Goal: Transaction & Acquisition: Purchase product/service

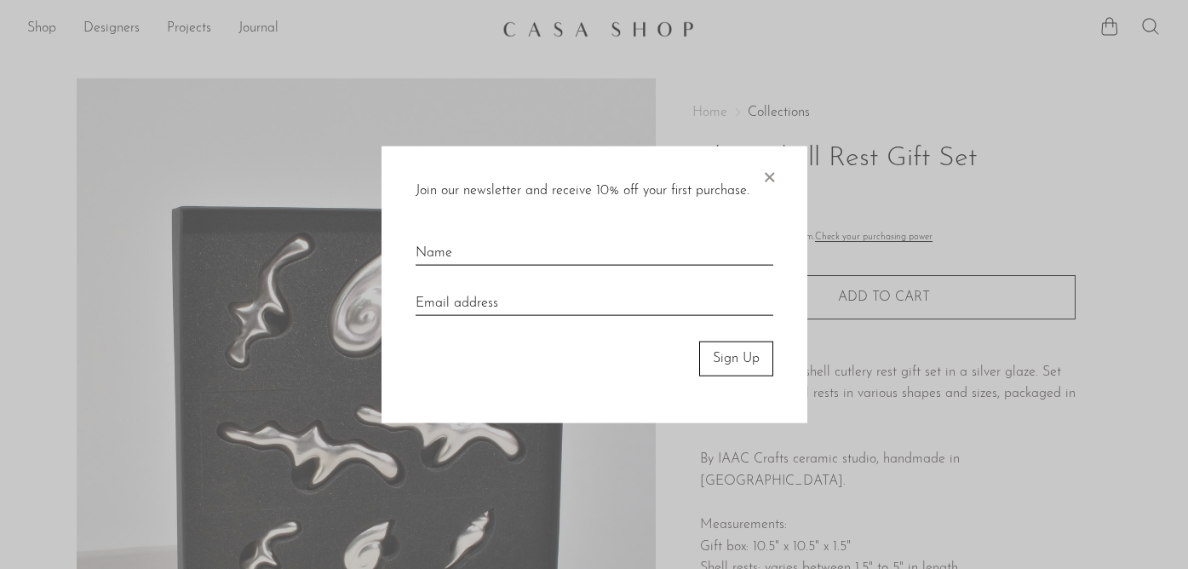
click at [279, 396] on div at bounding box center [594, 284] width 1188 height 569
click at [769, 173] on span "×" at bounding box center [769, 173] width 17 height 55
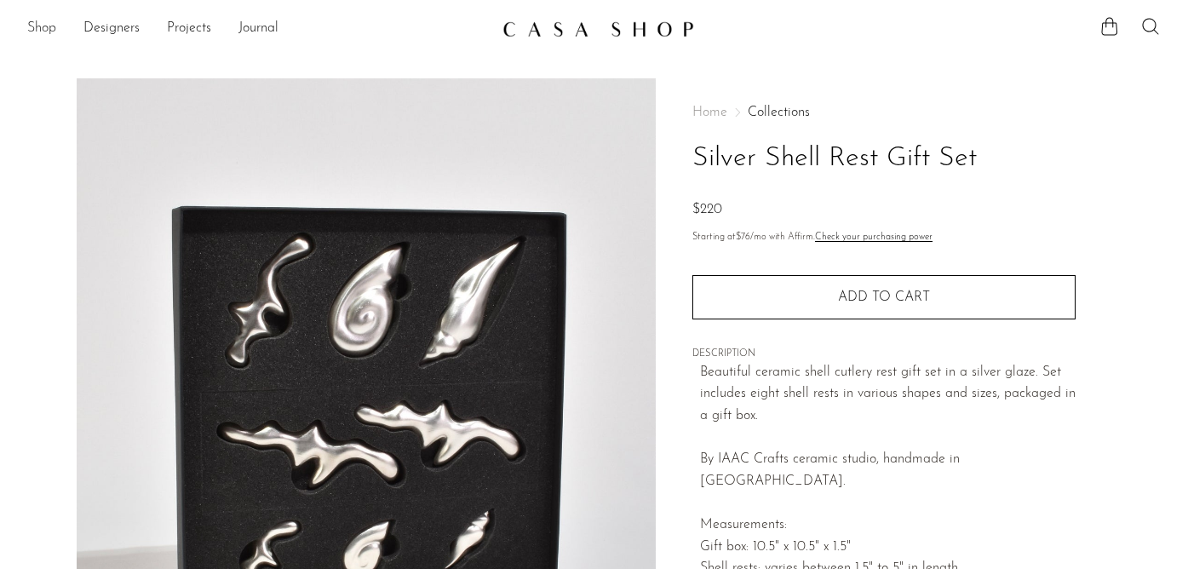
click at [41, 26] on link "Shop" at bounding box center [41, 29] width 29 height 22
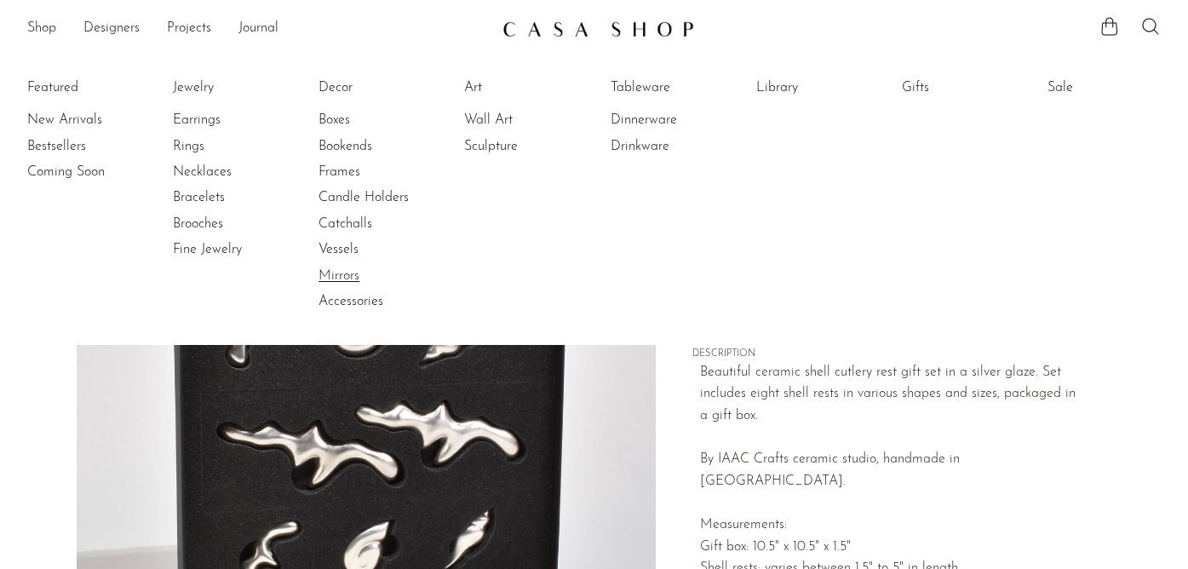
click at [339, 273] on link "Mirrors" at bounding box center [383, 276] width 128 height 19
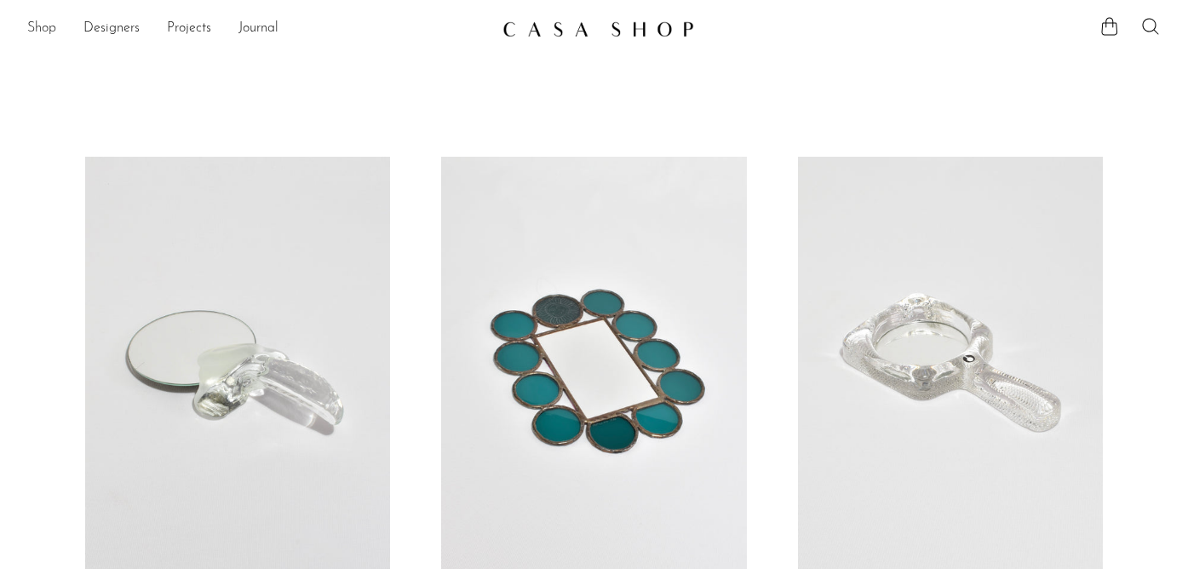
click at [48, 27] on link "Shop" at bounding box center [41, 29] width 29 height 22
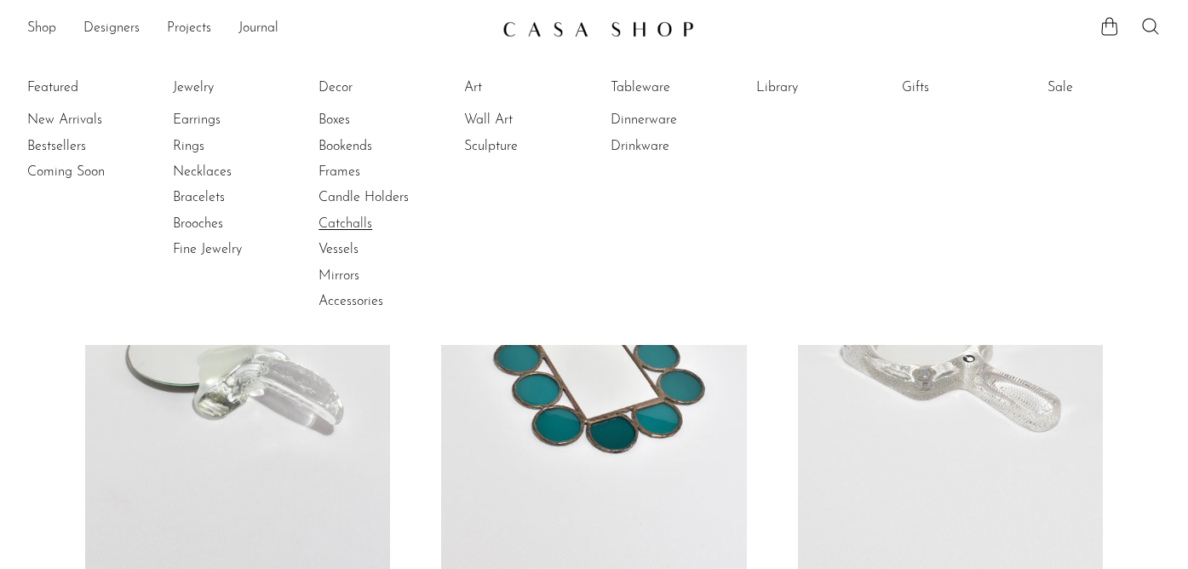
click at [354, 220] on link "Catchalls" at bounding box center [383, 224] width 128 height 19
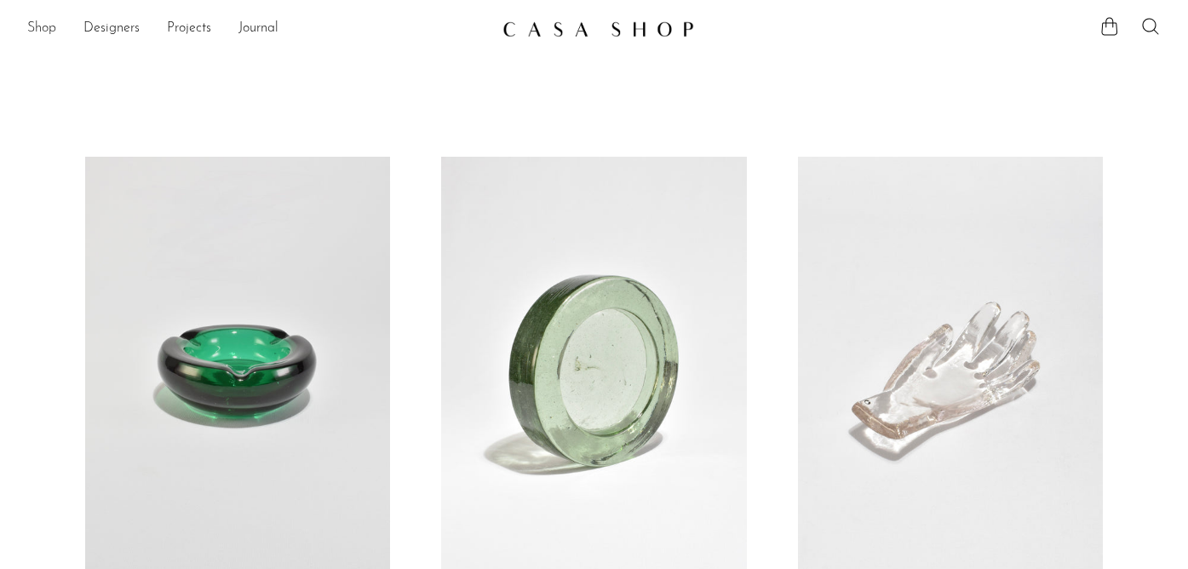
click at [51, 27] on link "Shop" at bounding box center [41, 29] width 29 height 22
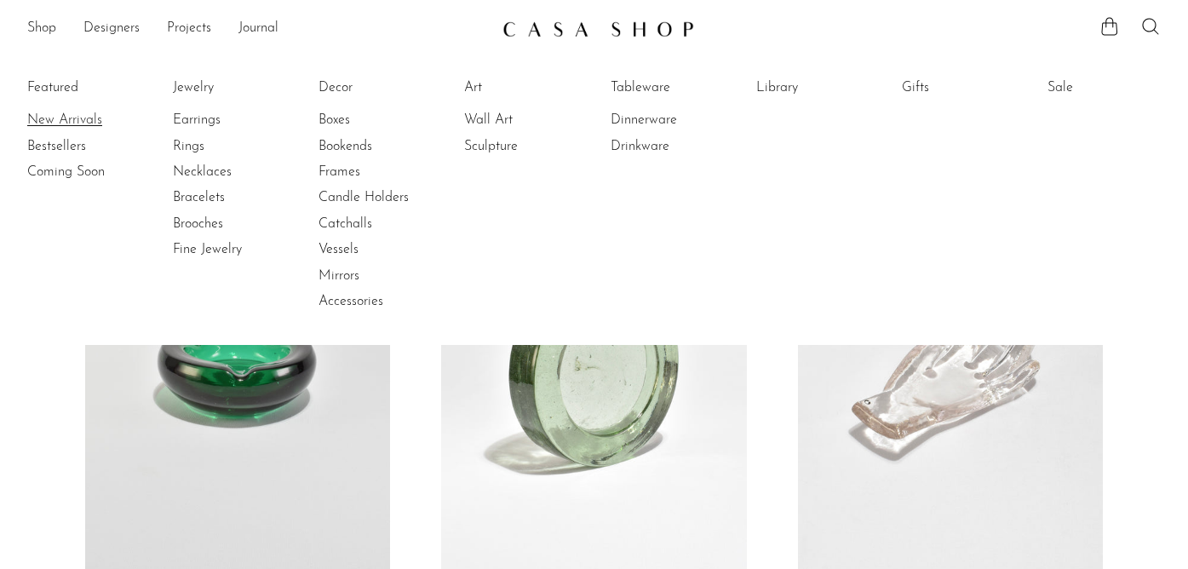
click at [60, 119] on link "New Arrivals" at bounding box center [91, 120] width 128 height 19
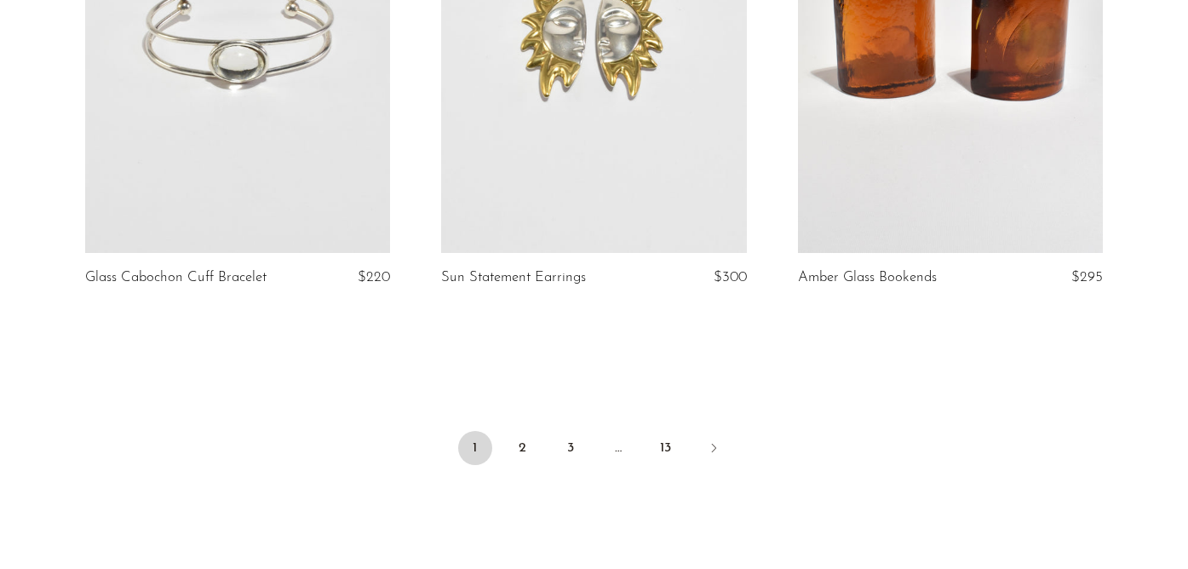
scroll to position [5911, 0]
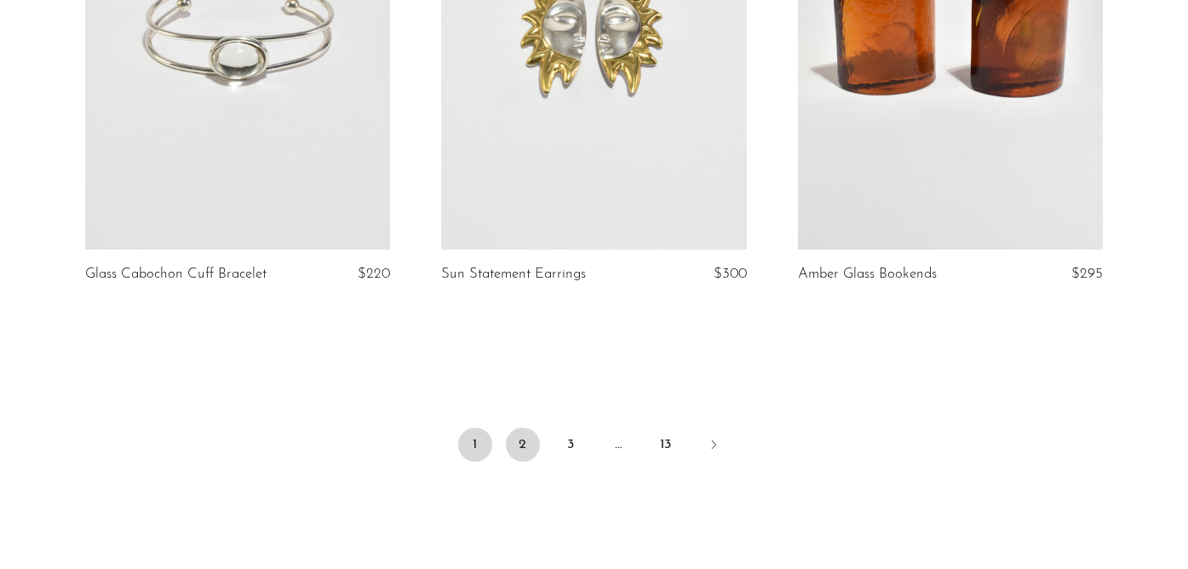
click at [516, 446] on link "2" at bounding box center [523, 445] width 34 height 34
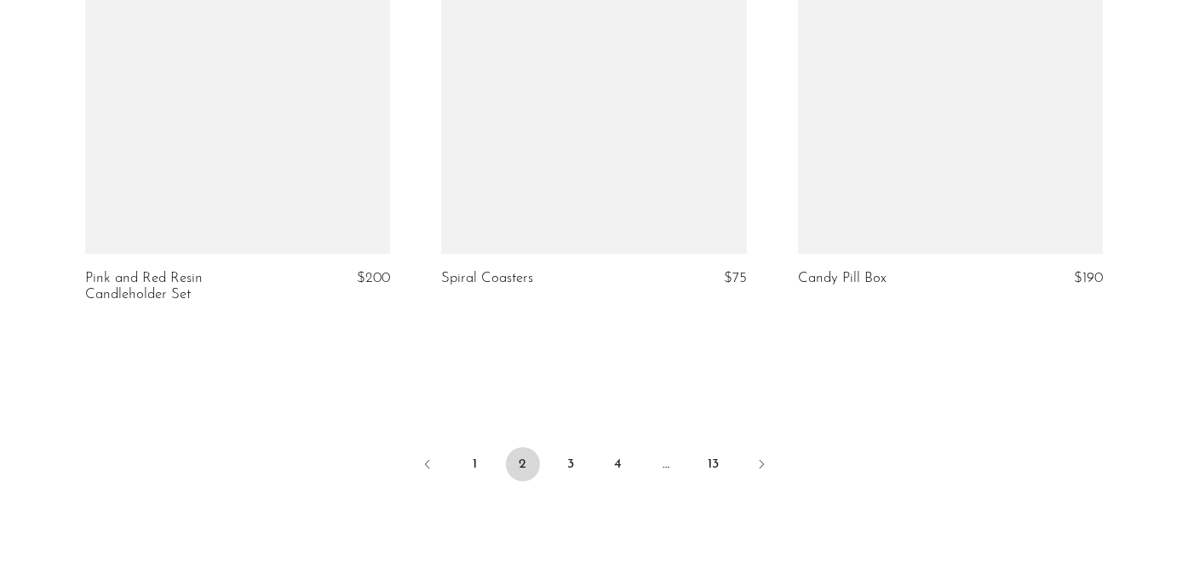
scroll to position [5919, 0]
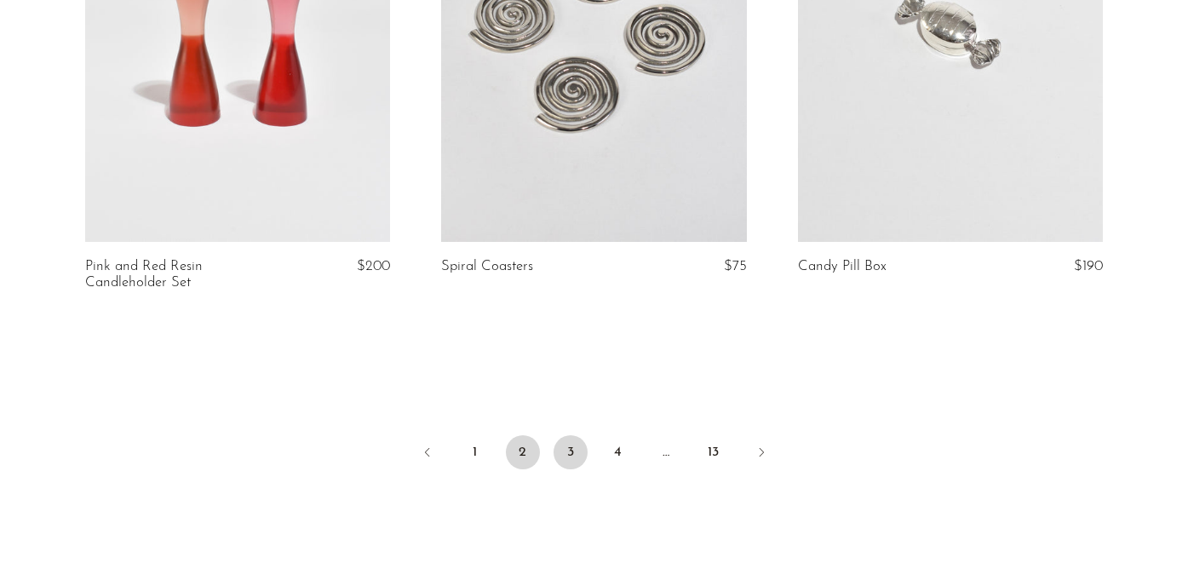
click at [571, 440] on link "3" at bounding box center [571, 452] width 34 height 34
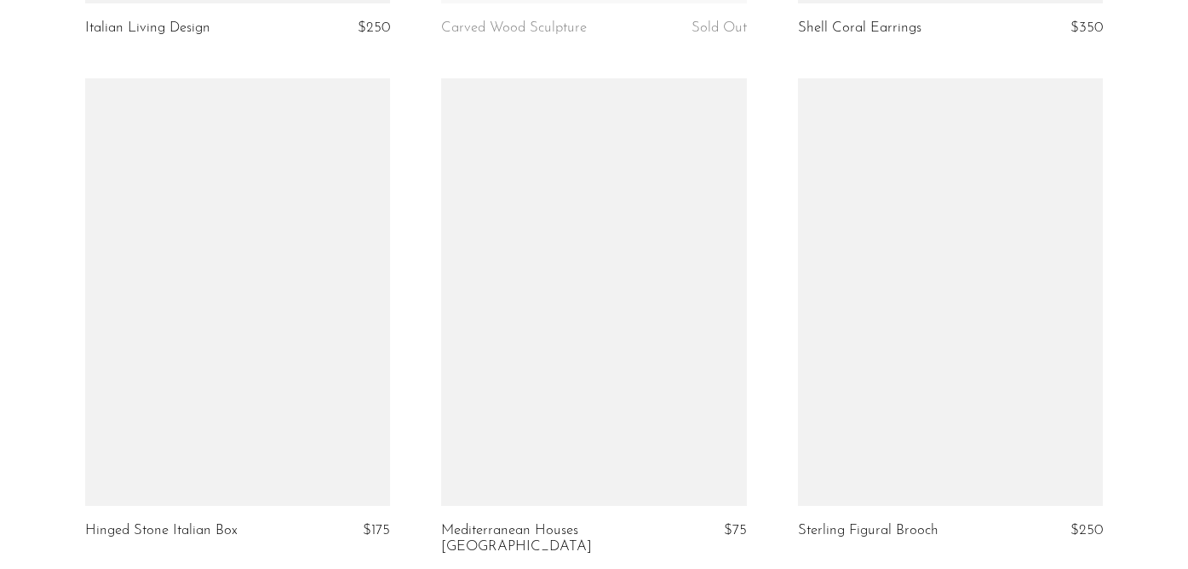
scroll to position [2592, 0]
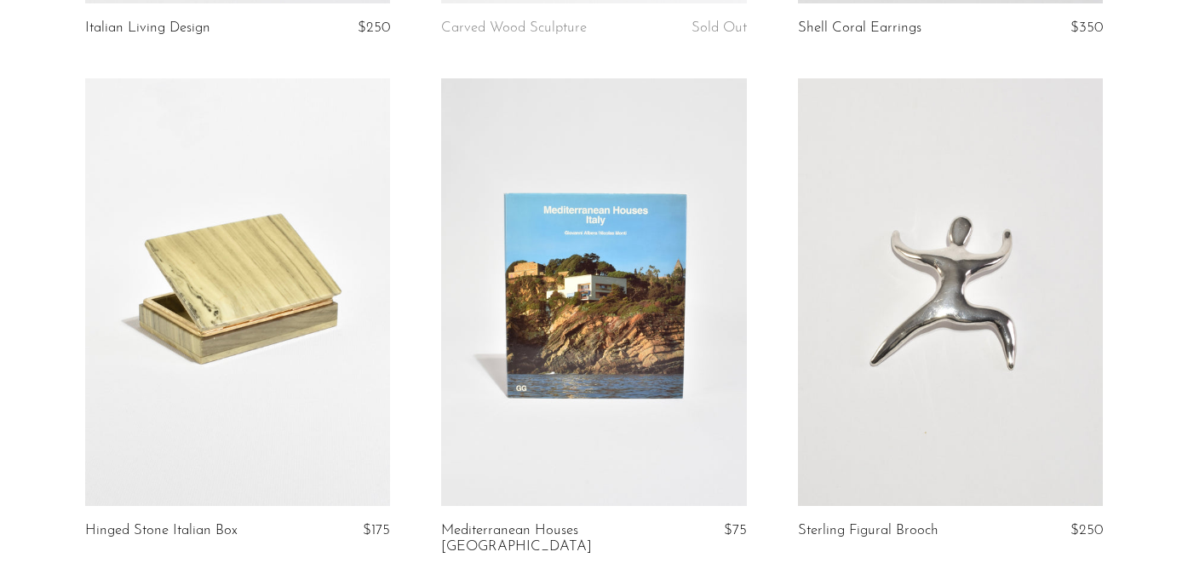
click at [581, 321] on link at bounding box center [593, 292] width 305 height 428
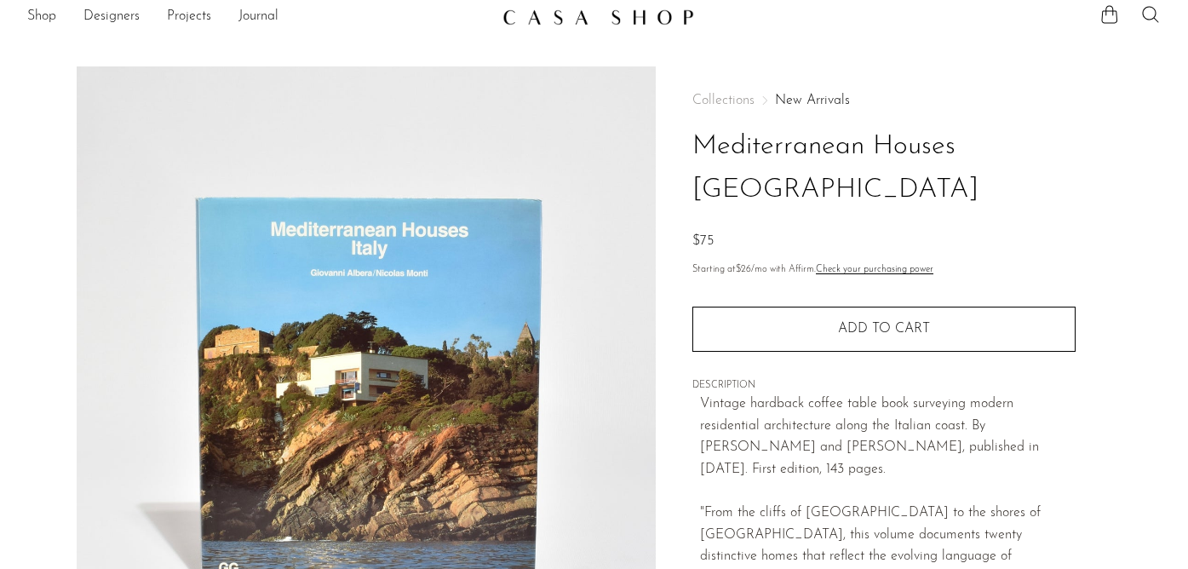
scroll to position [12, 0]
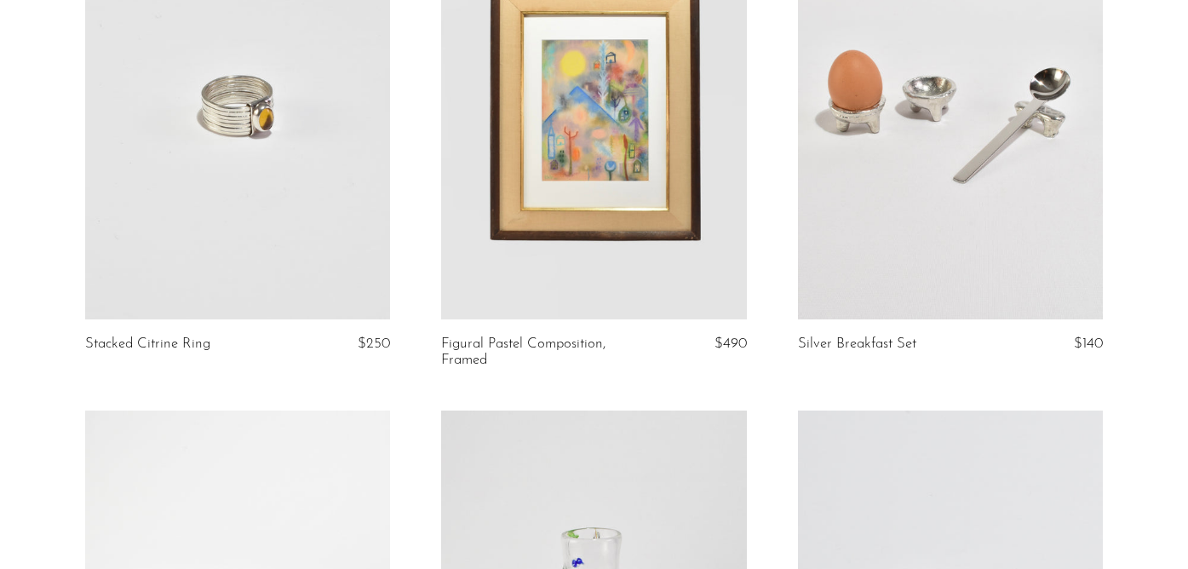
scroll to position [4344, 0]
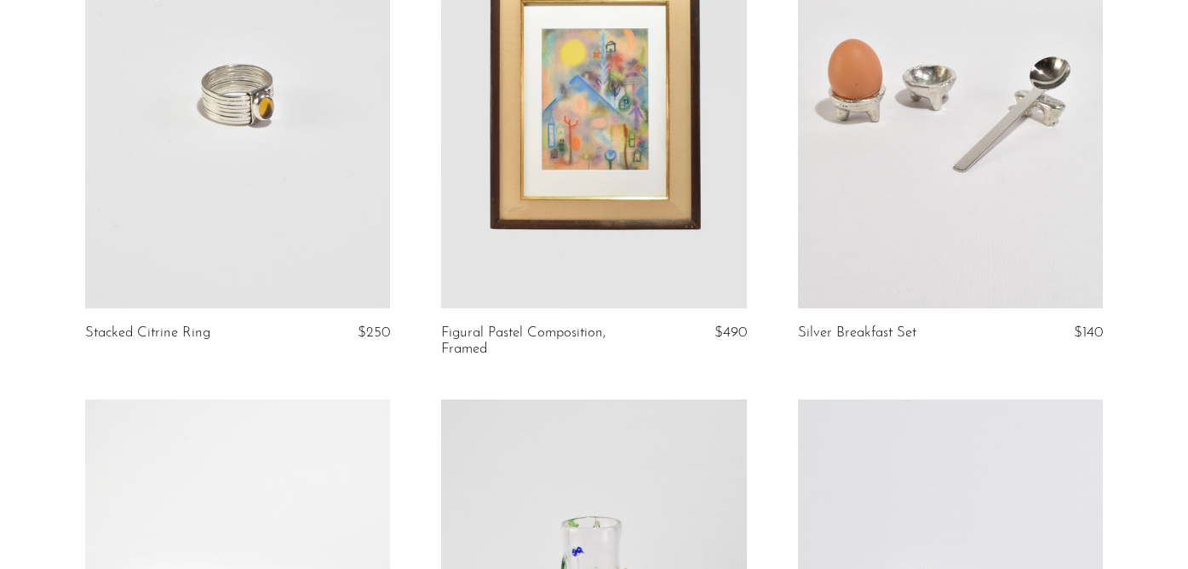
click at [973, 196] on link at bounding box center [950, 96] width 305 height 428
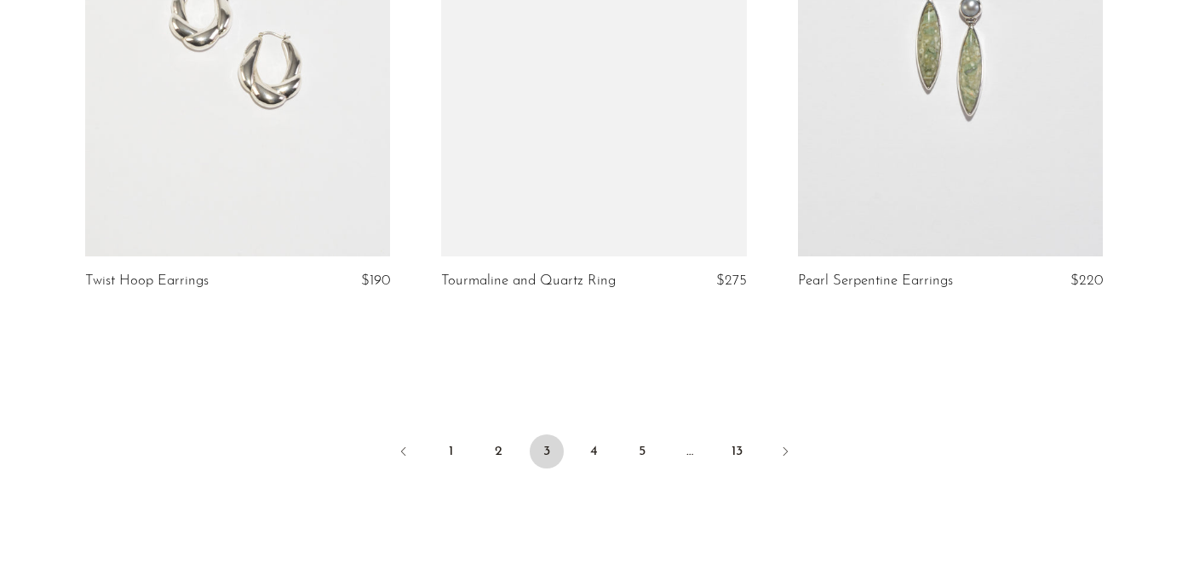
scroll to position [5955, 0]
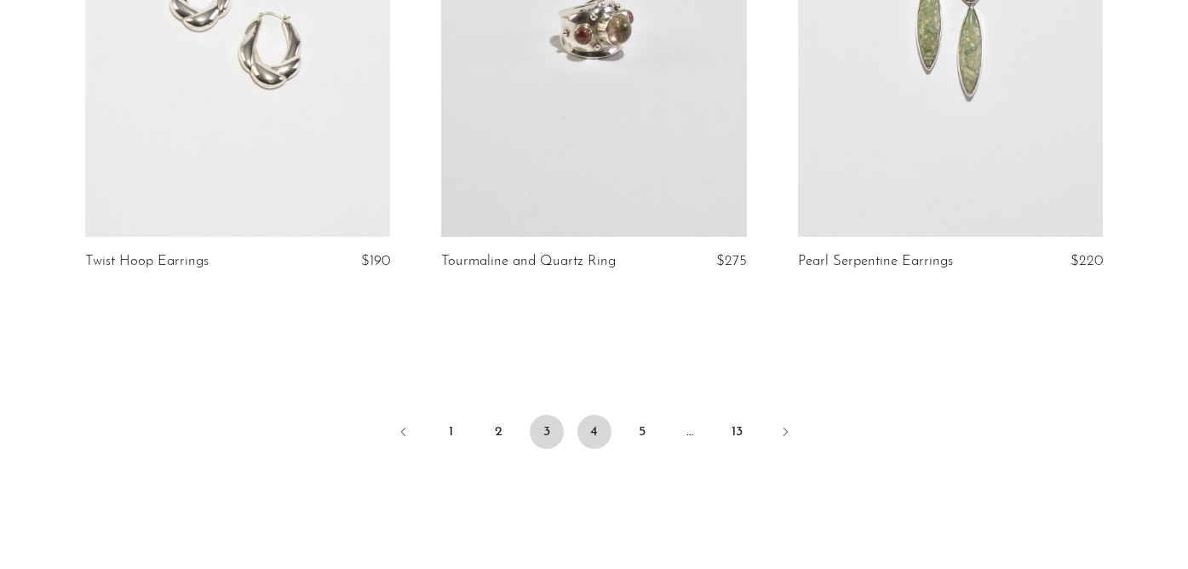
click at [591, 415] on link "4" at bounding box center [594, 432] width 34 height 34
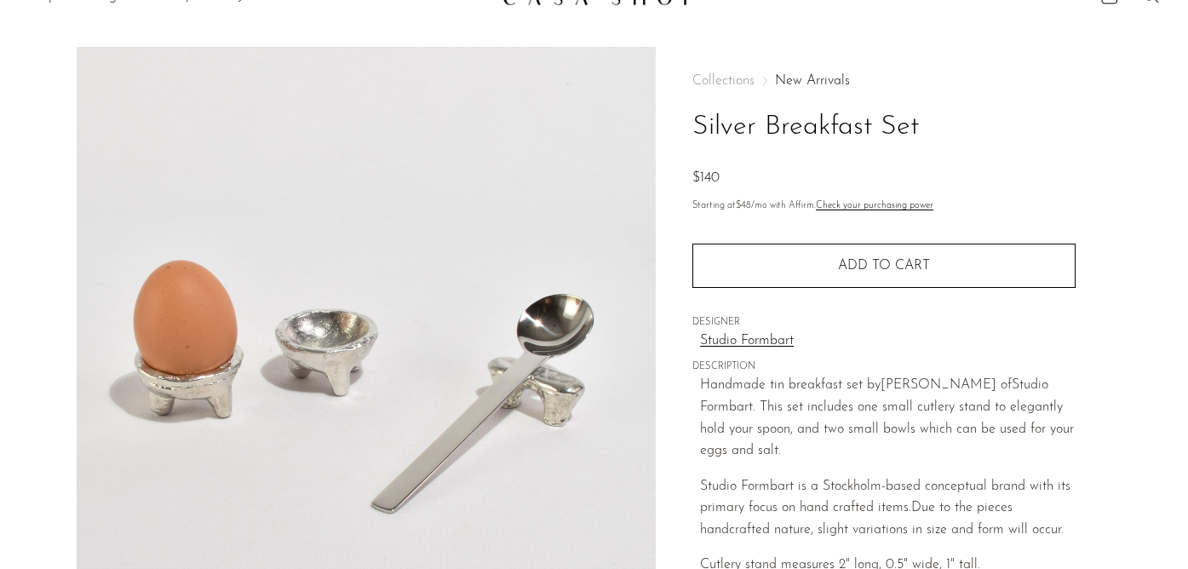
scroll to position [32, 0]
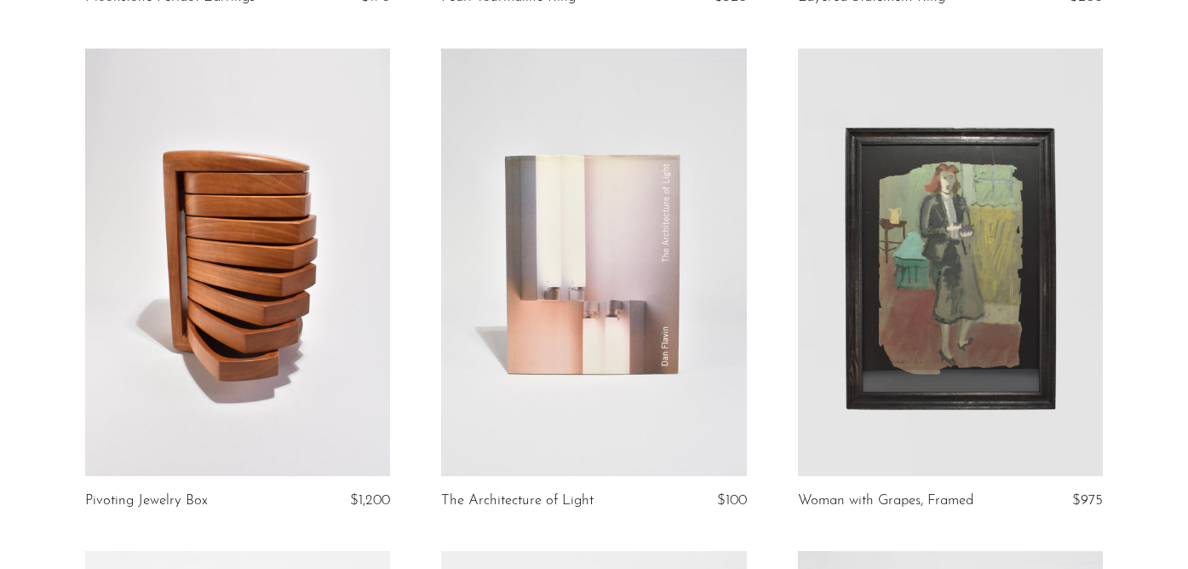
scroll to position [1130, 0]
click at [627, 373] on link at bounding box center [593, 262] width 305 height 428
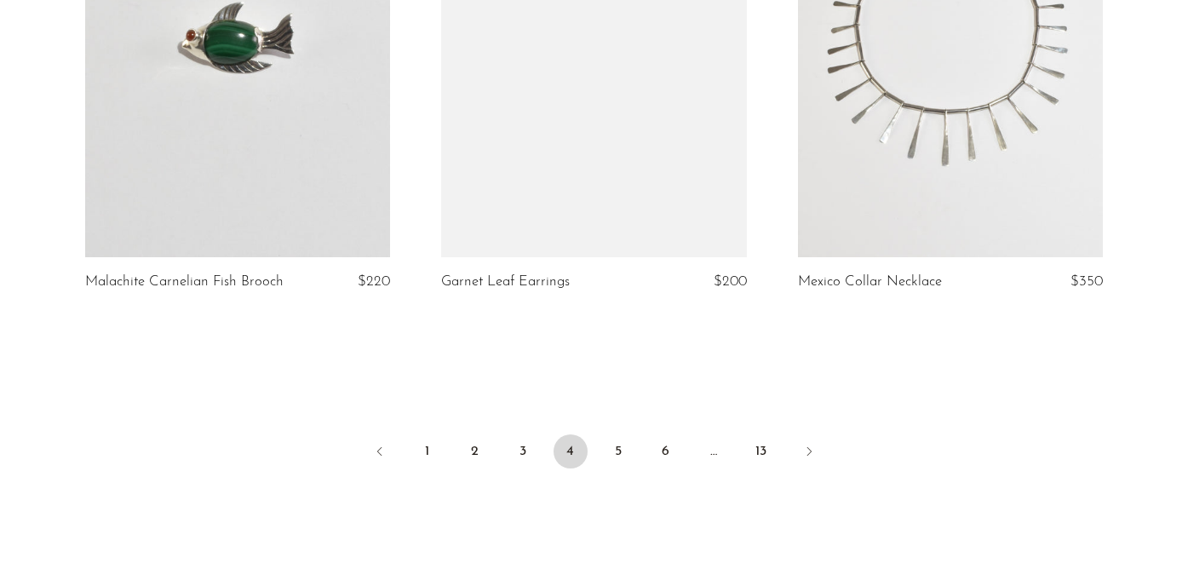
scroll to position [5924, 0]
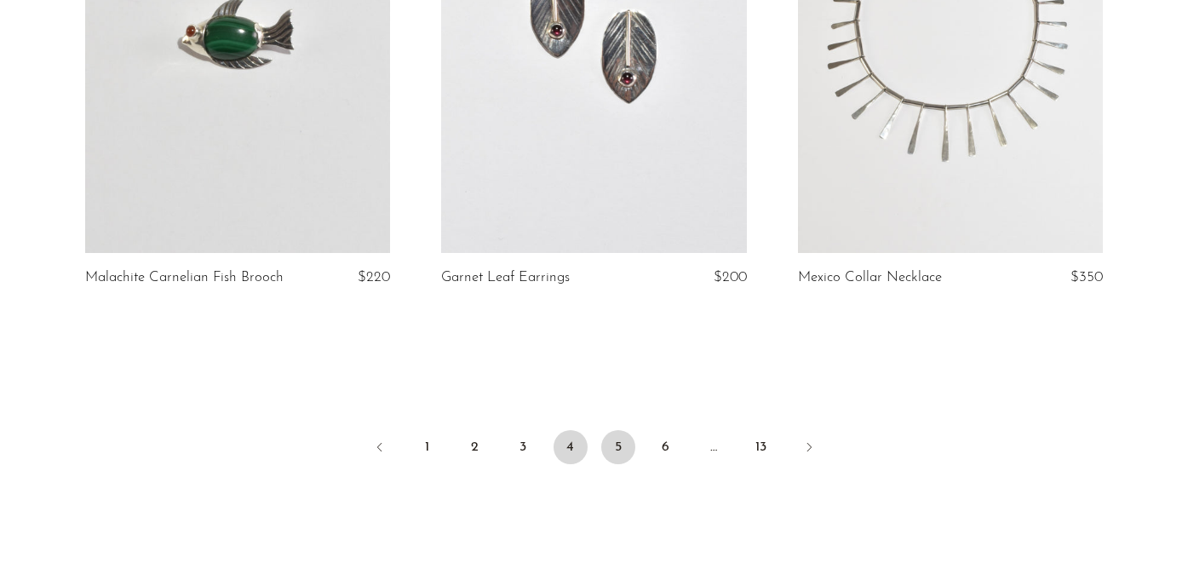
click at [623, 433] on link "5" at bounding box center [618, 447] width 34 height 34
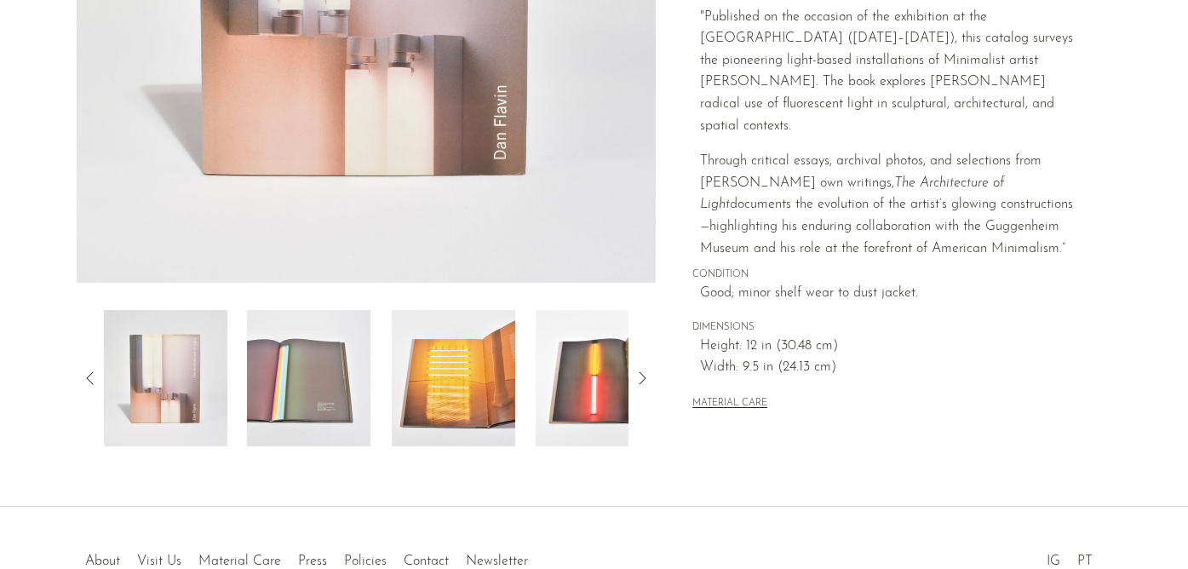
scroll to position [475, 0]
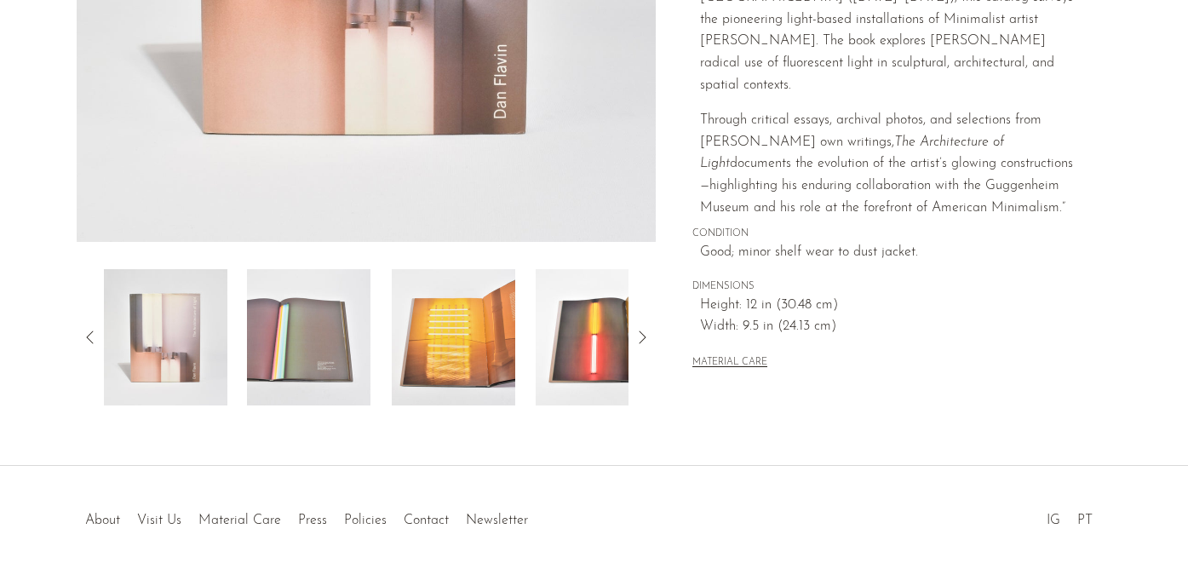
click at [462, 364] on img at bounding box center [453, 337] width 123 height 136
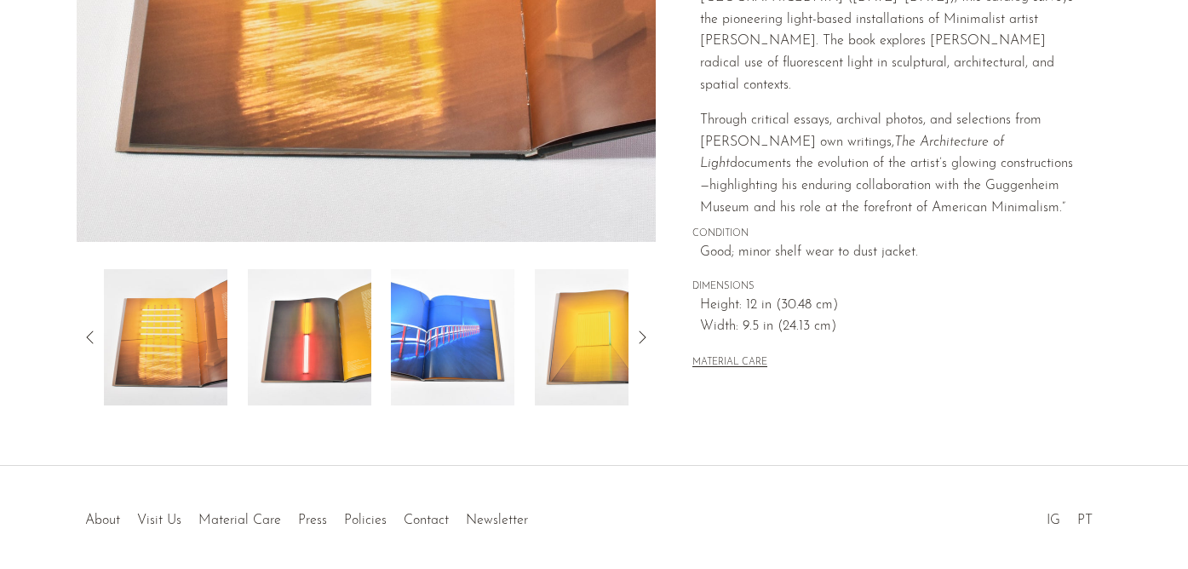
click at [481, 353] on img at bounding box center [453, 337] width 123 height 136
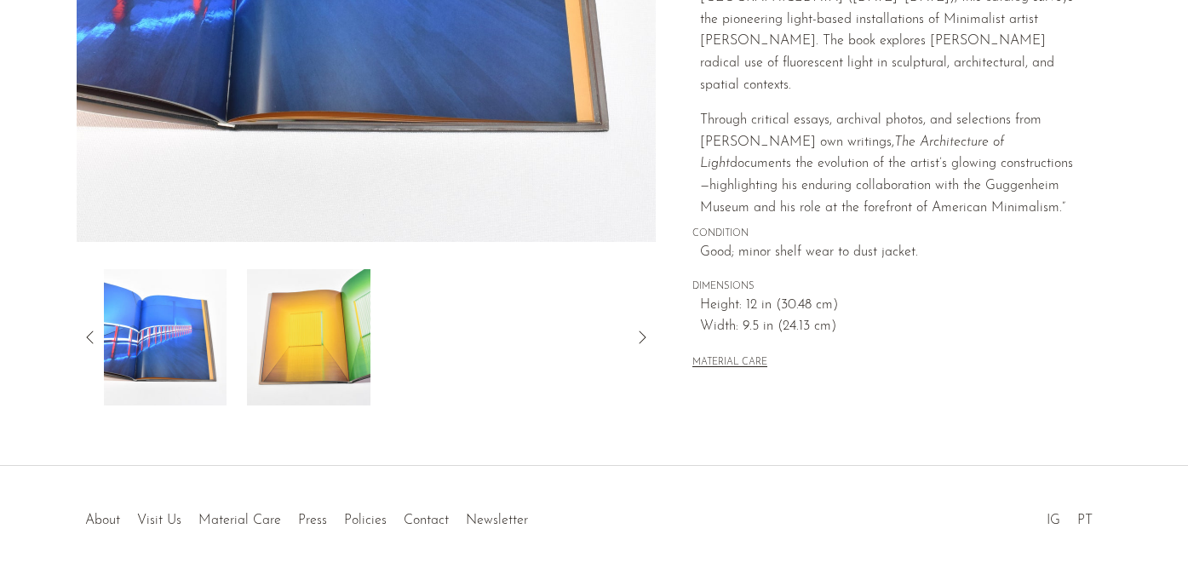
click at [322, 356] on img at bounding box center [308, 337] width 123 height 136
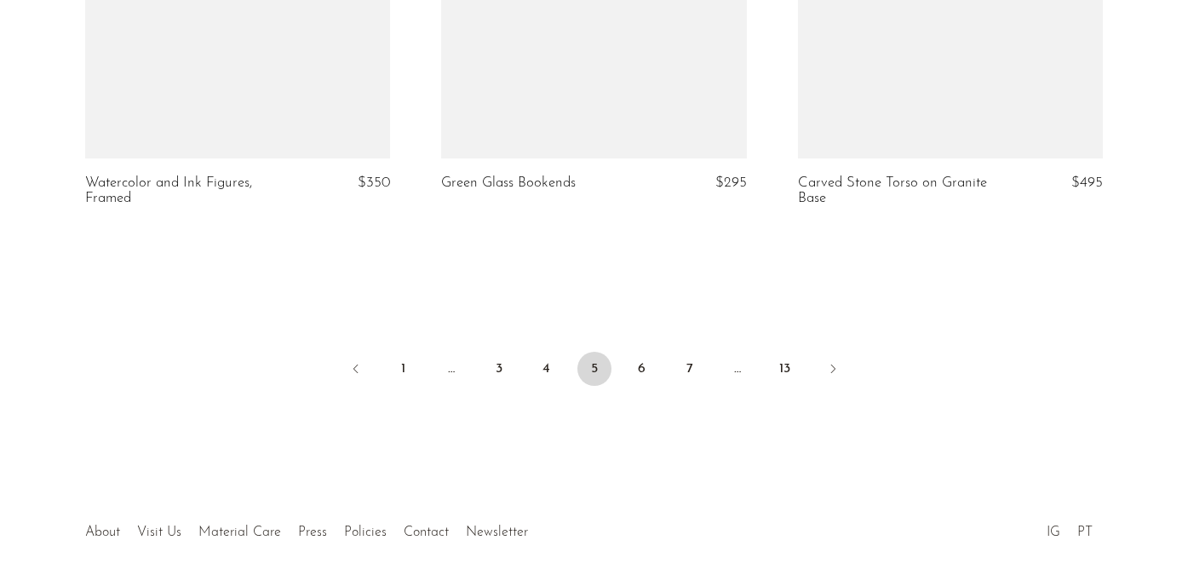
scroll to position [6010, 0]
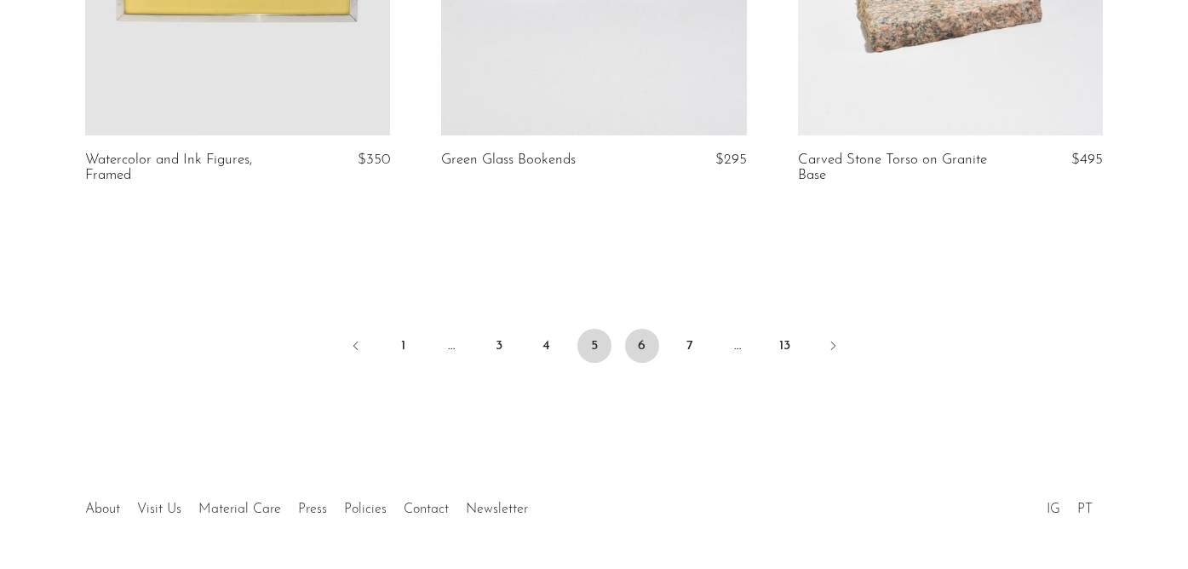
click at [641, 338] on link "6" at bounding box center [642, 346] width 34 height 34
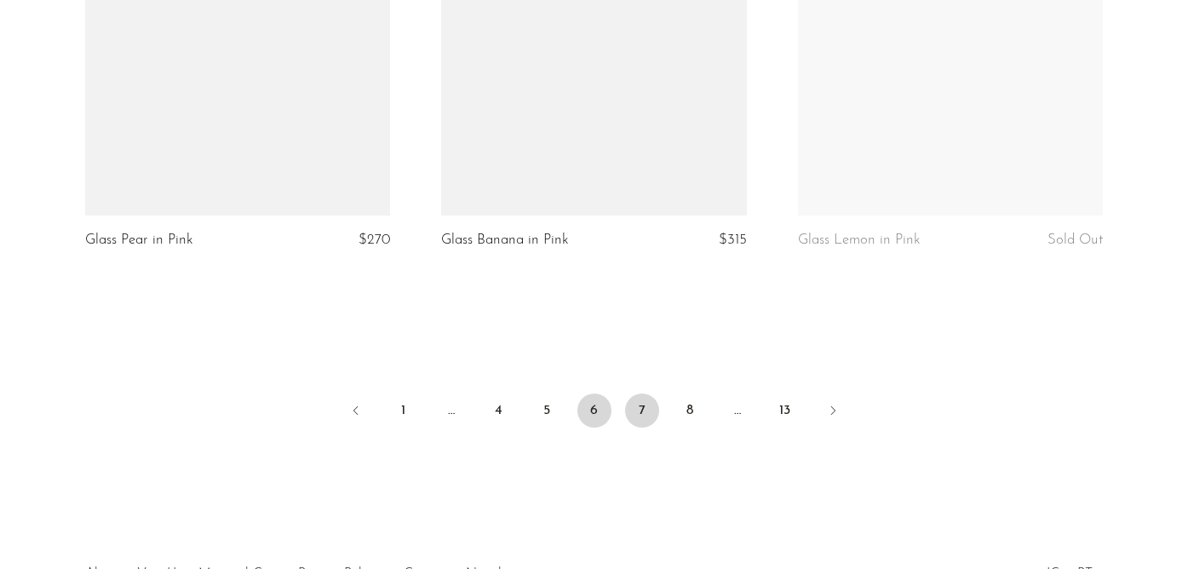
scroll to position [5987, 0]
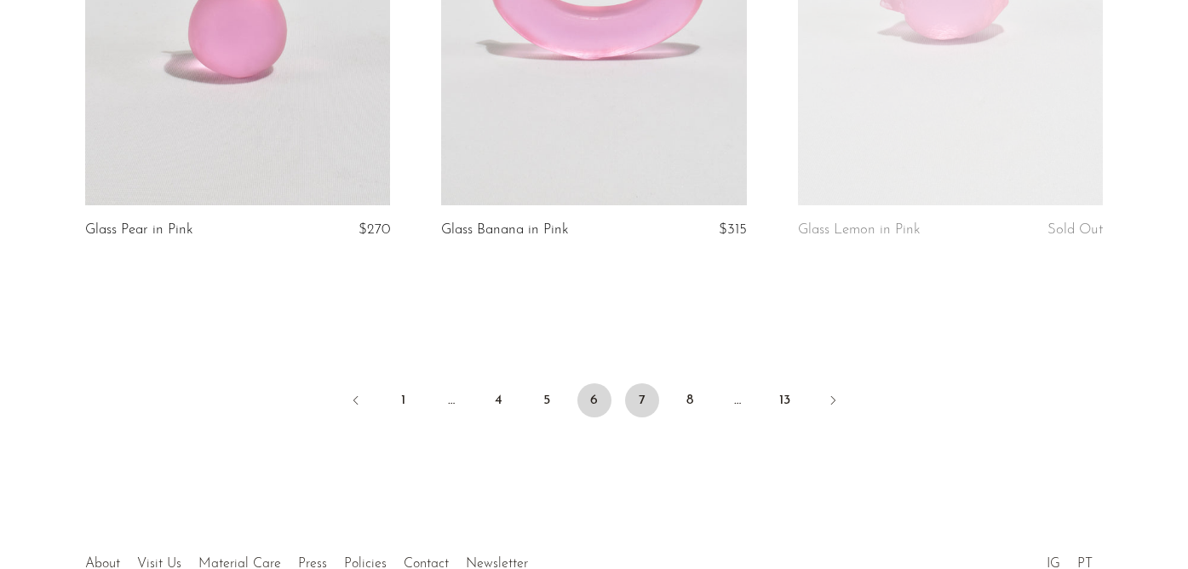
click at [640, 383] on link "7" at bounding box center [642, 400] width 34 height 34
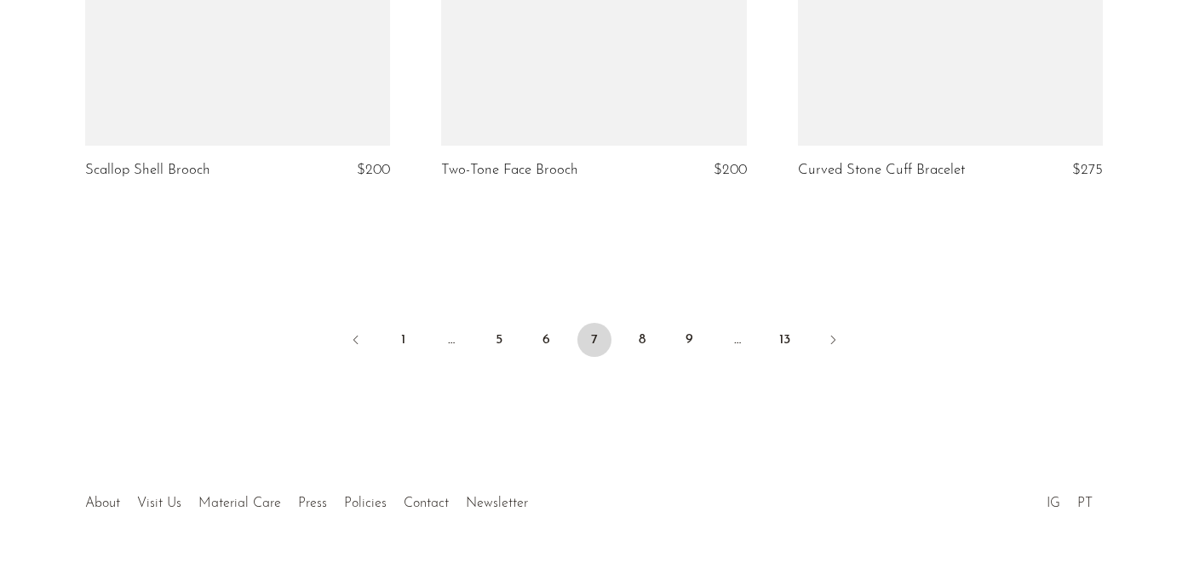
scroll to position [6003, 0]
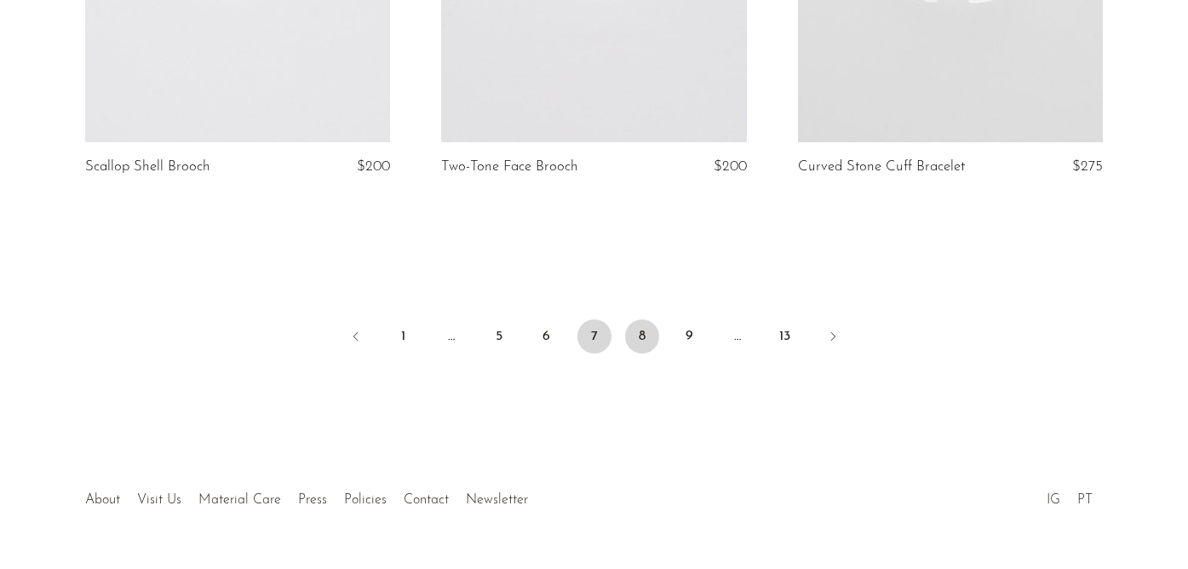
click at [646, 346] on link "8" at bounding box center [642, 336] width 34 height 34
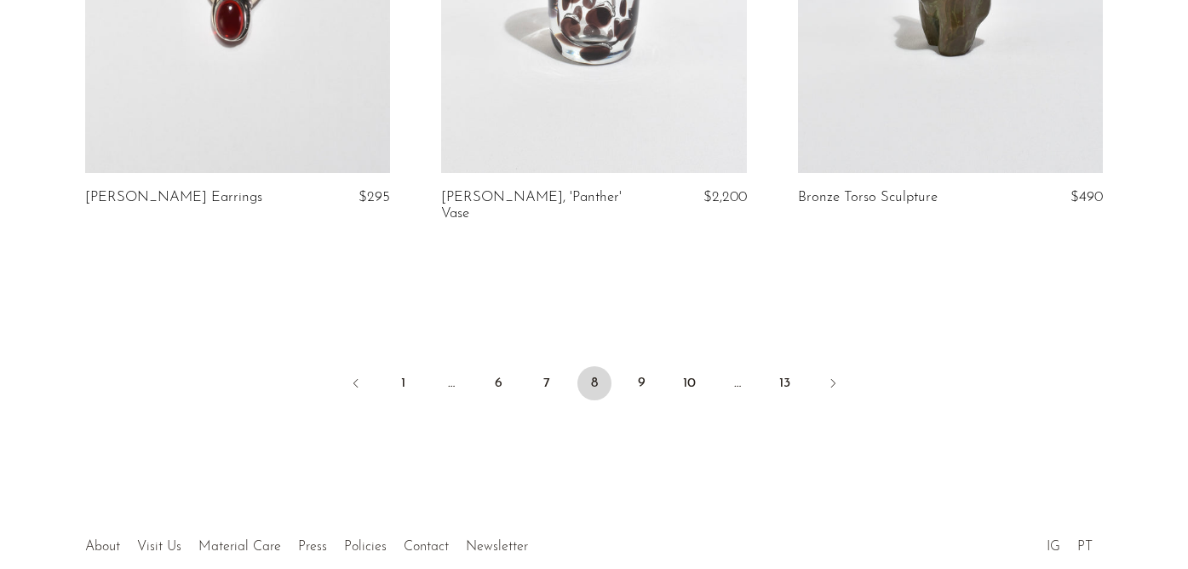
scroll to position [5966, 0]
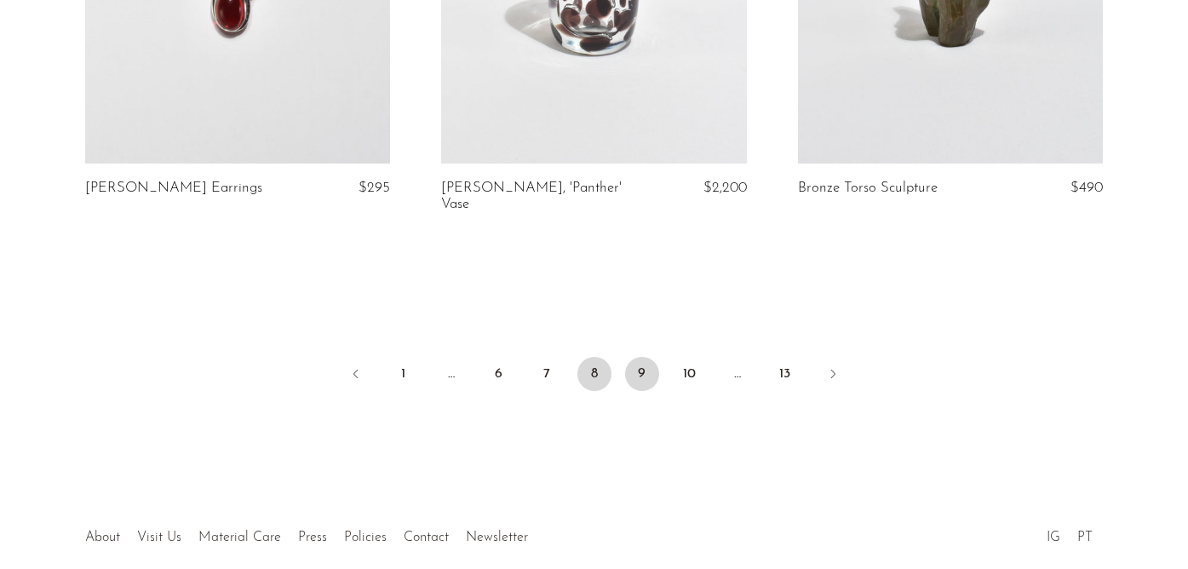
click at [651, 370] on link "9" at bounding box center [642, 374] width 34 height 34
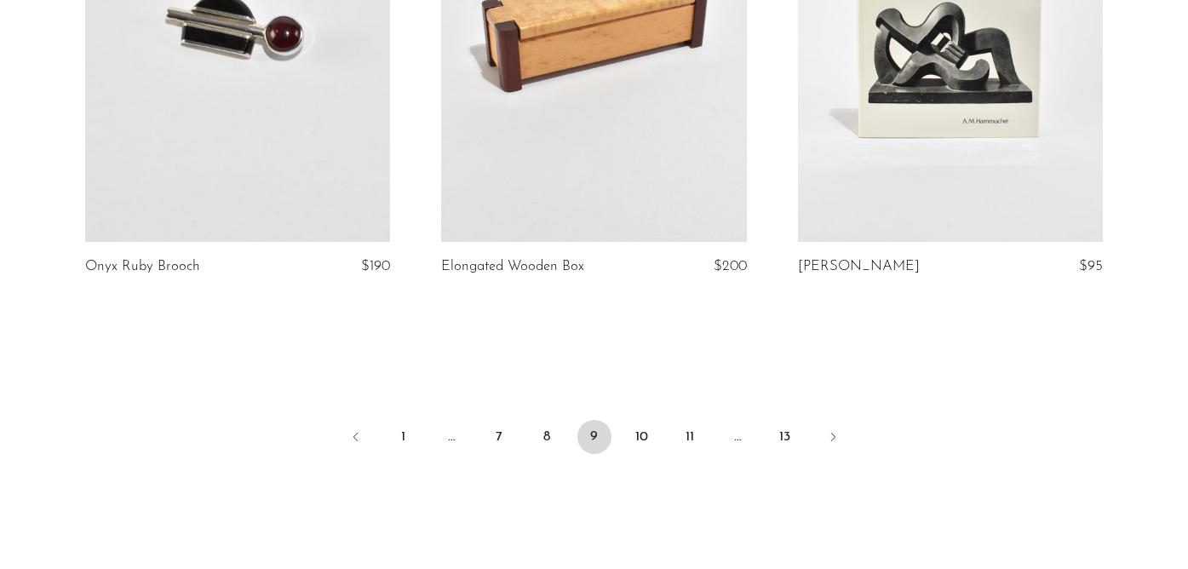
scroll to position [5894, 0]
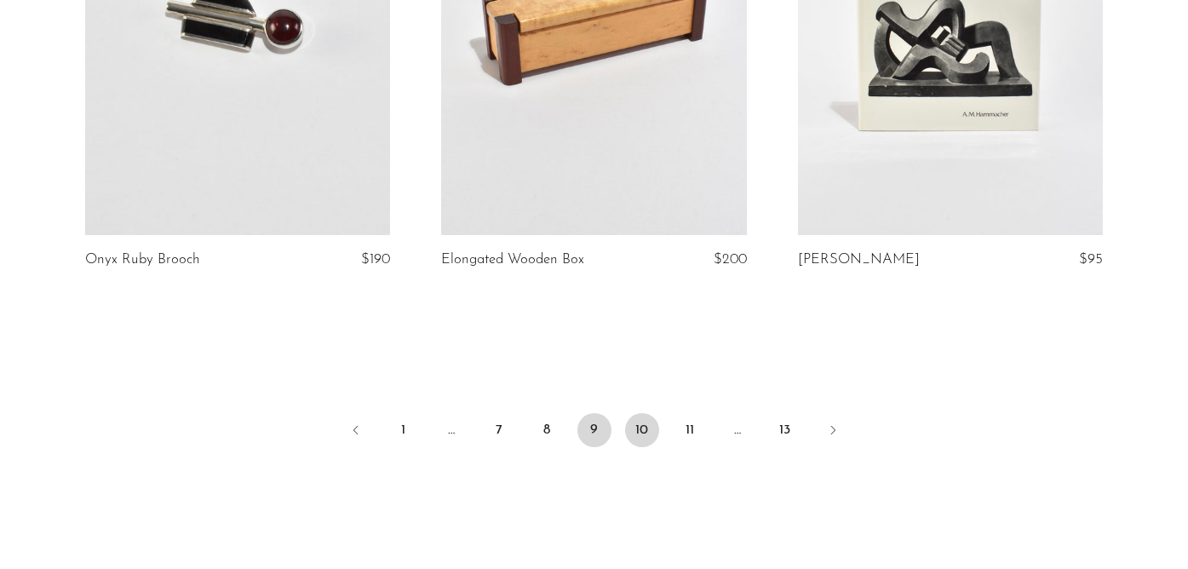
click at [640, 413] on link "10" at bounding box center [642, 430] width 34 height 34
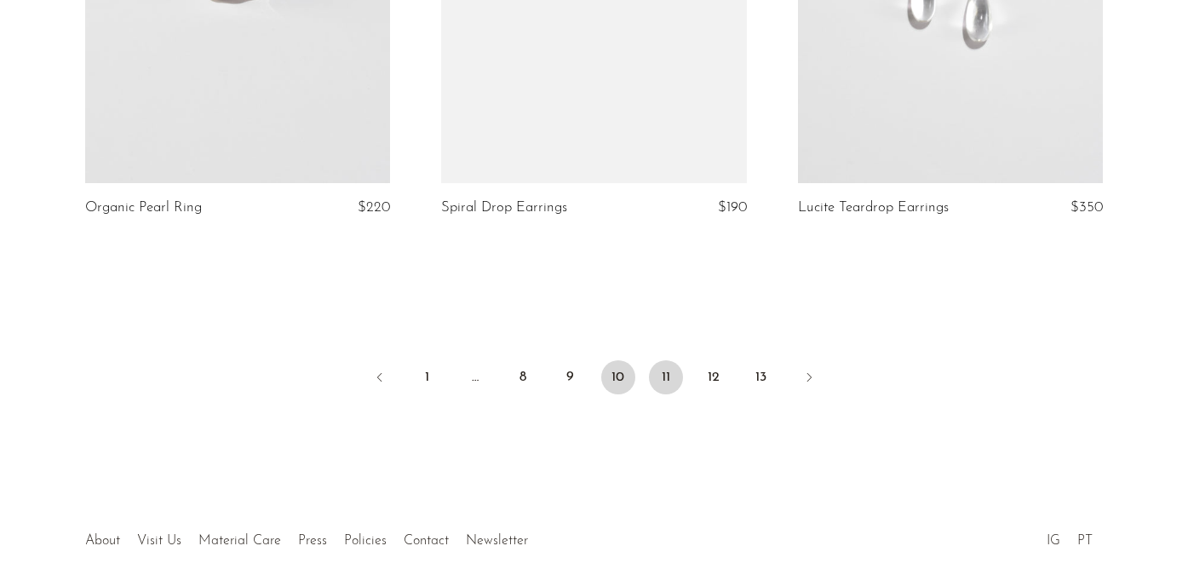
scroll to position [5962, 0]
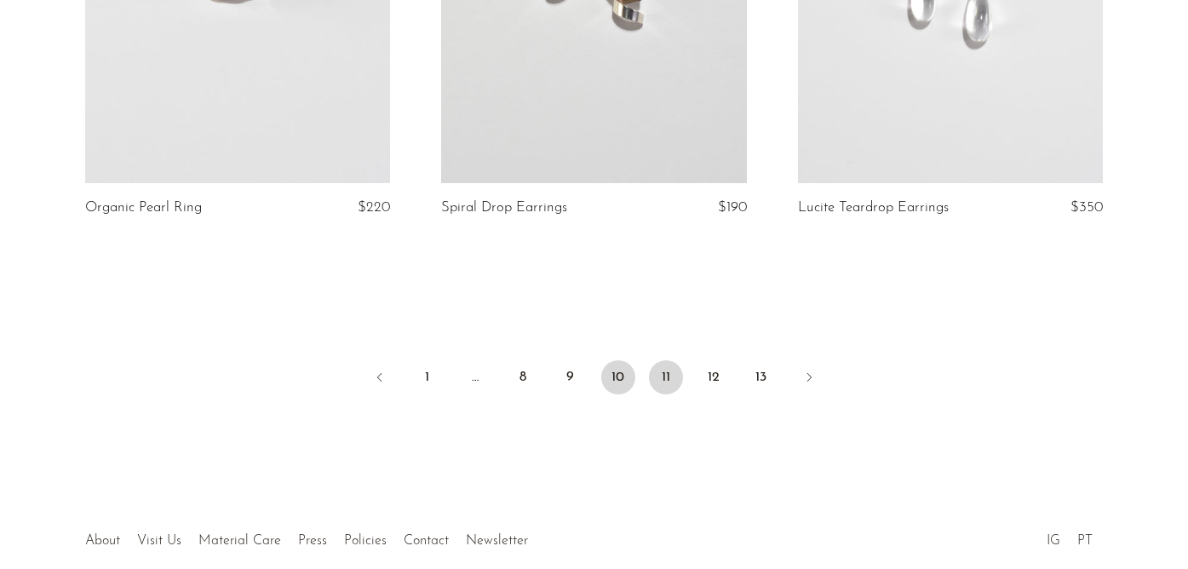
click at [667, 371] on link "11" at bounding box center [666, 377] width 34 height 34
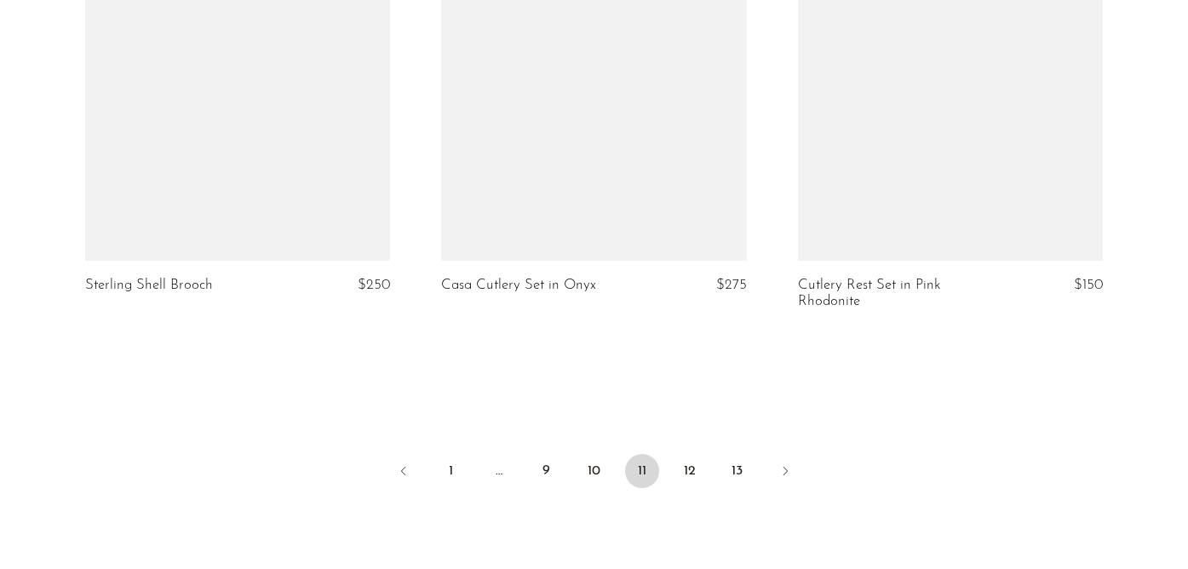
scroll to position [5925, 0]
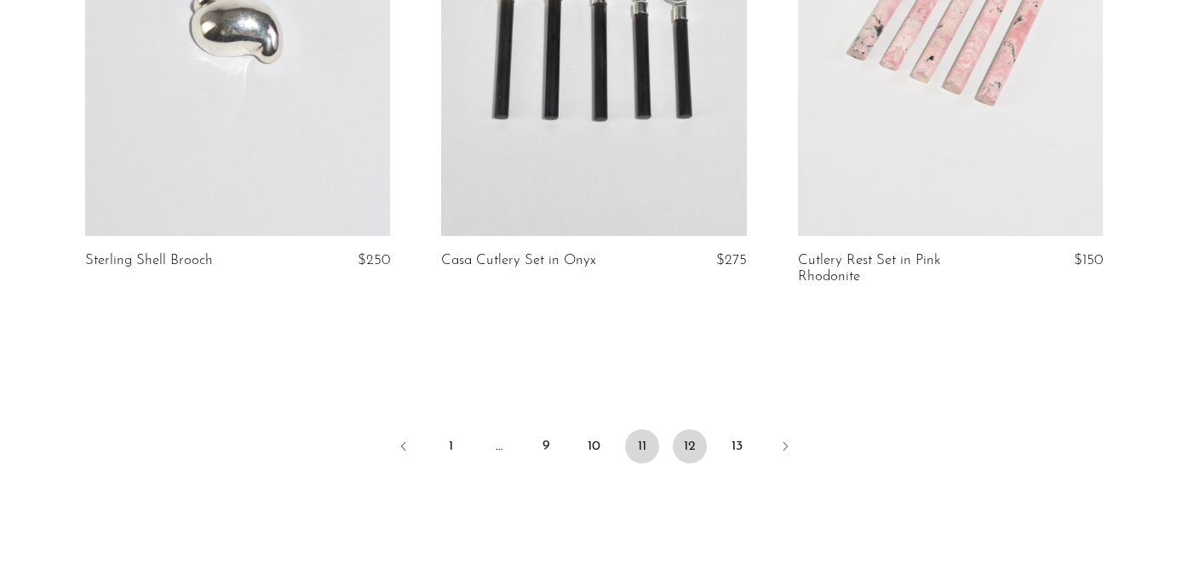
click at [689, 440] on link "12" at bounding box center [690, 446] width 34 height 34
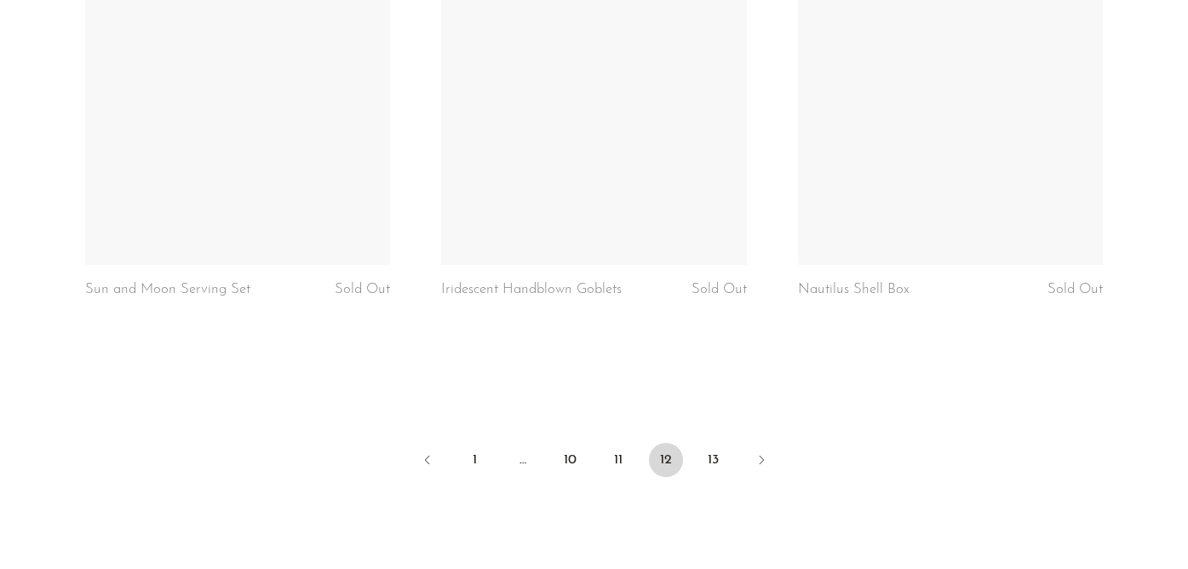
scroll to position [5906, 0]
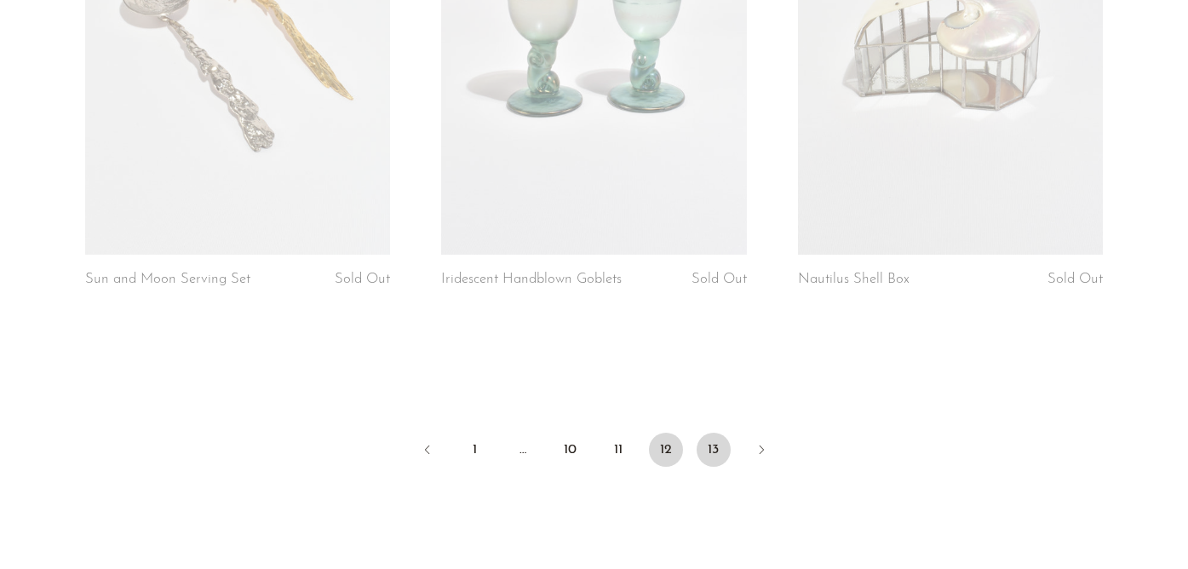
click at [713, 433] on link "13" at bounding box center [714, 450] width 34 height 34
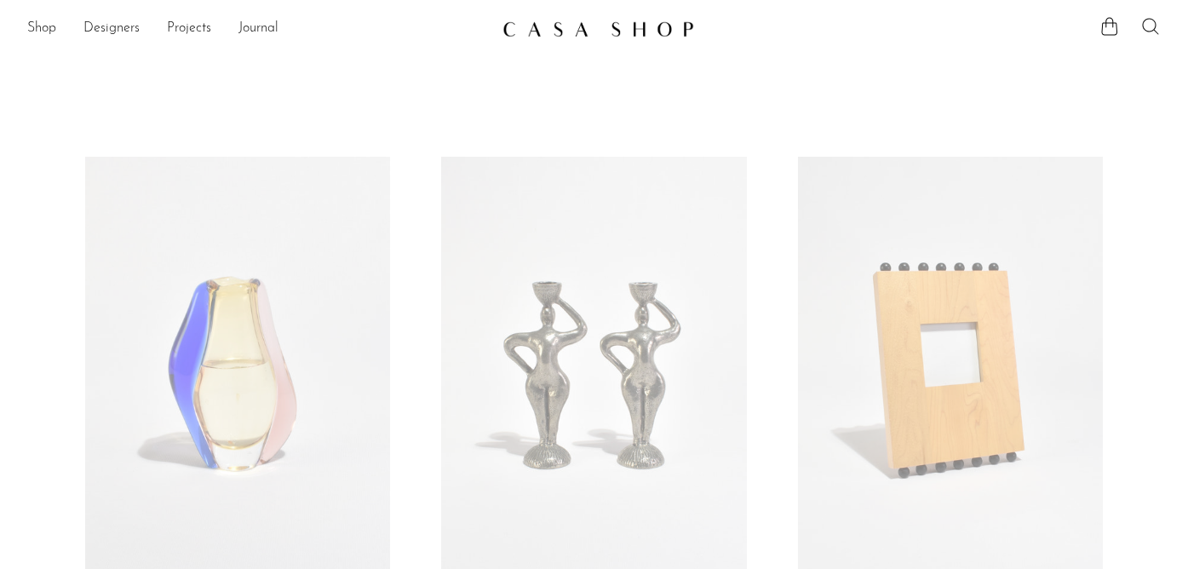
click at [1148, 26] on icon at bounding box center [1150, 26] width 20 height 20
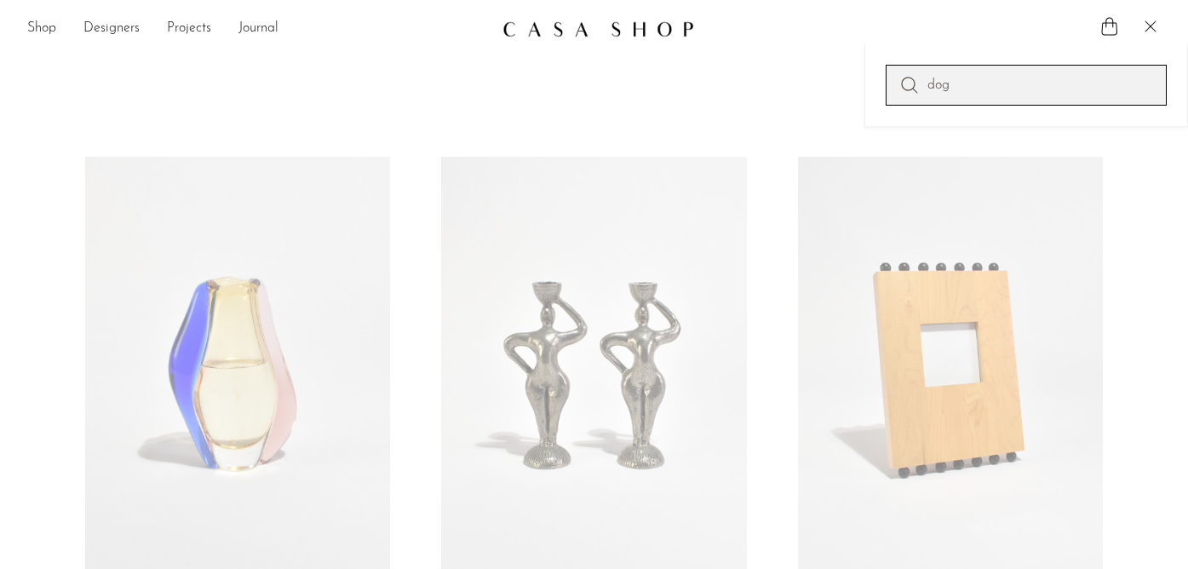
type input "dog"
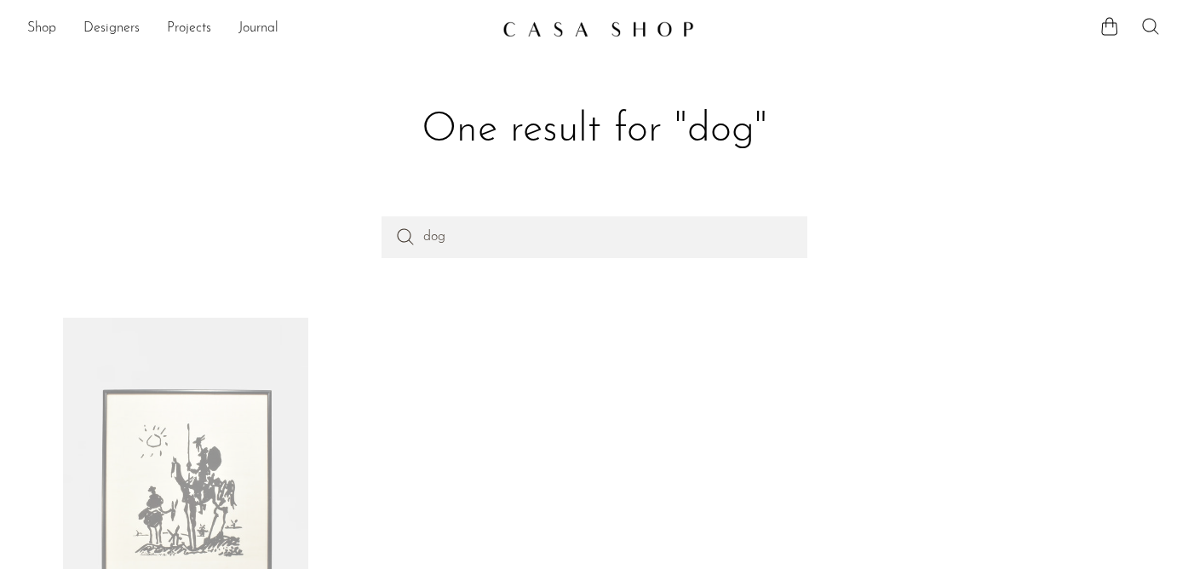
click at [1153, 27] on icon at bounding box center [1150, 26] width 20 height 20
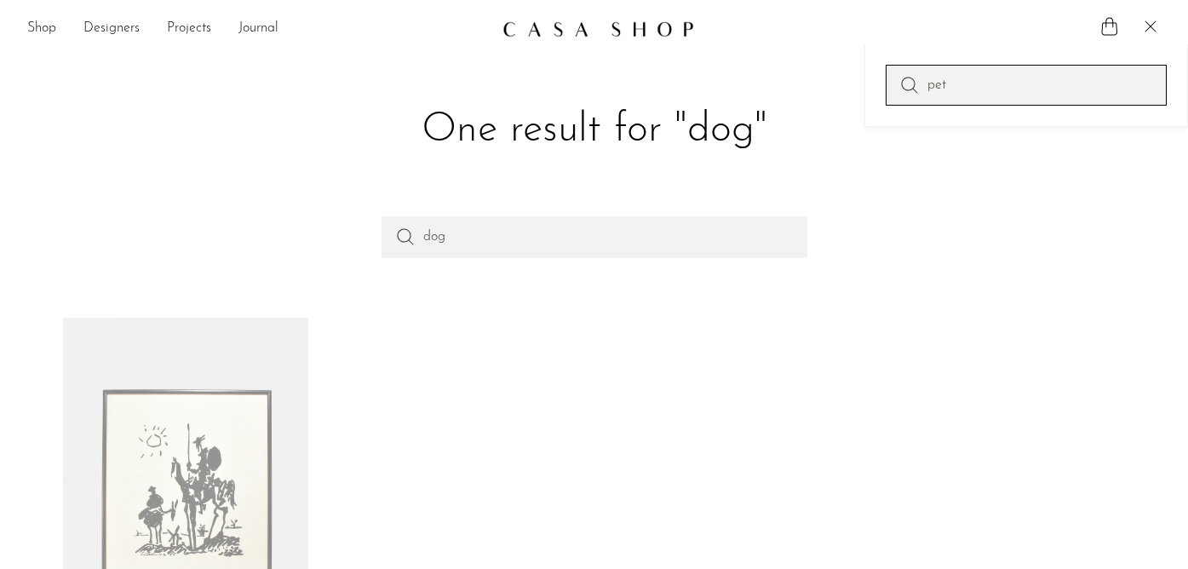
type input "pet"
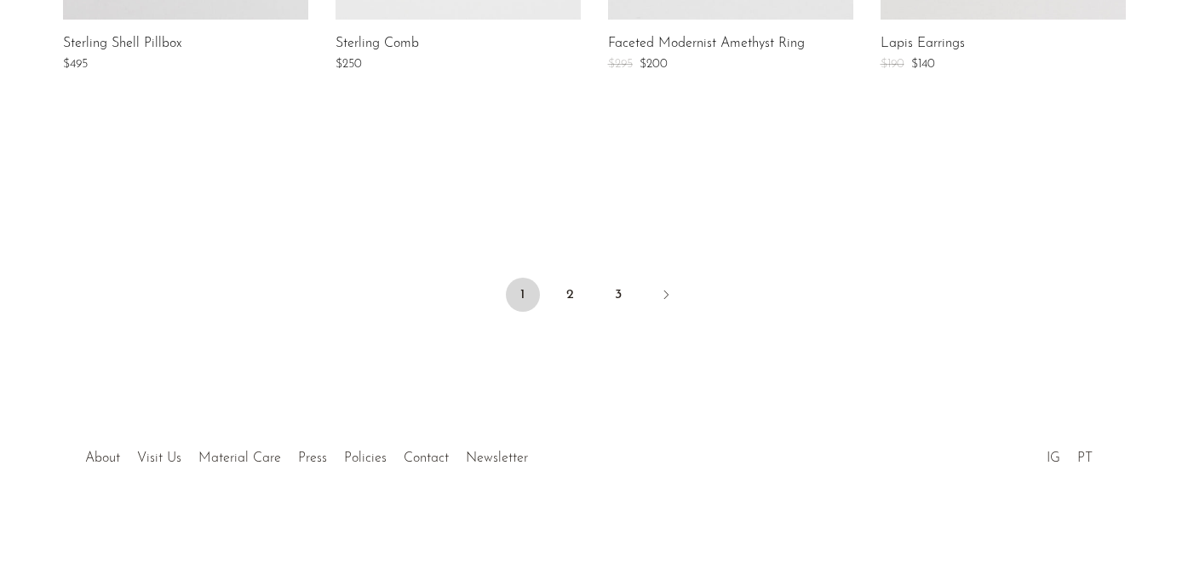
scroll to position [1539, 0]
click at [576, 296] on link "2" at bounding box center [571, 295] width 34 height 34
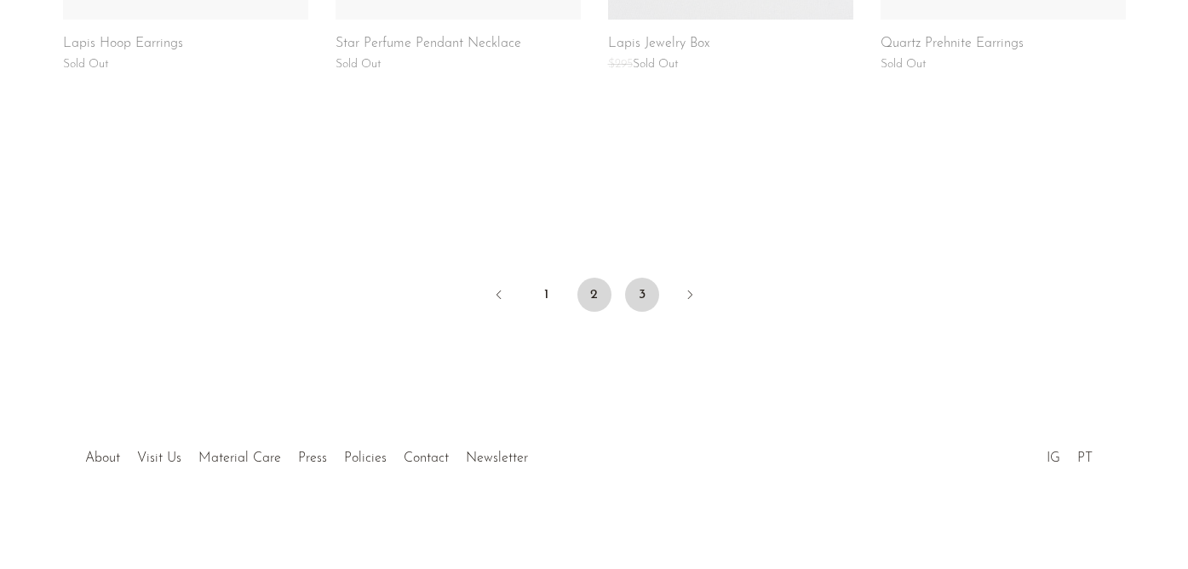
scroll to position [1539, 0]
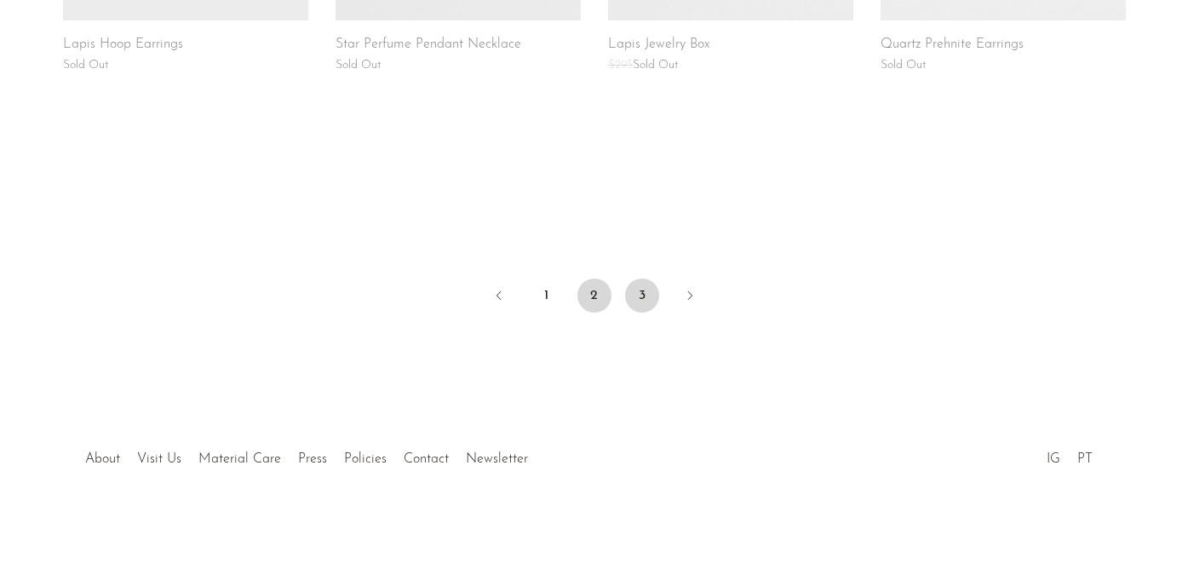
click at [640, 289] on link "3" at bounding box center [642, 295] width 34 height 34
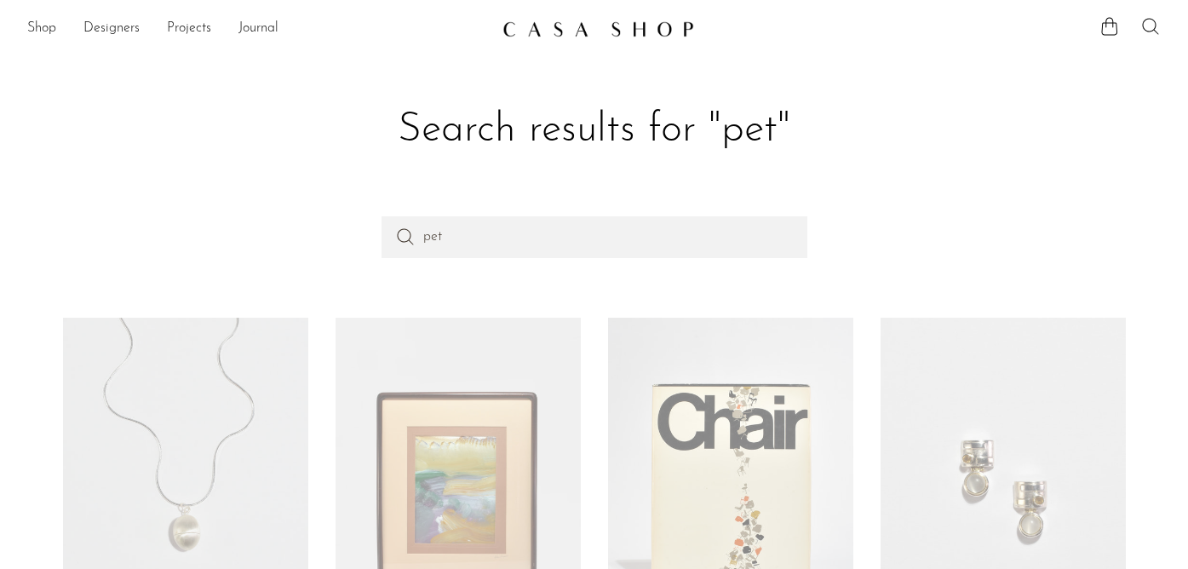
click at [1149, 27] on icon at bounding box center [1150, 26] width 20 height 20
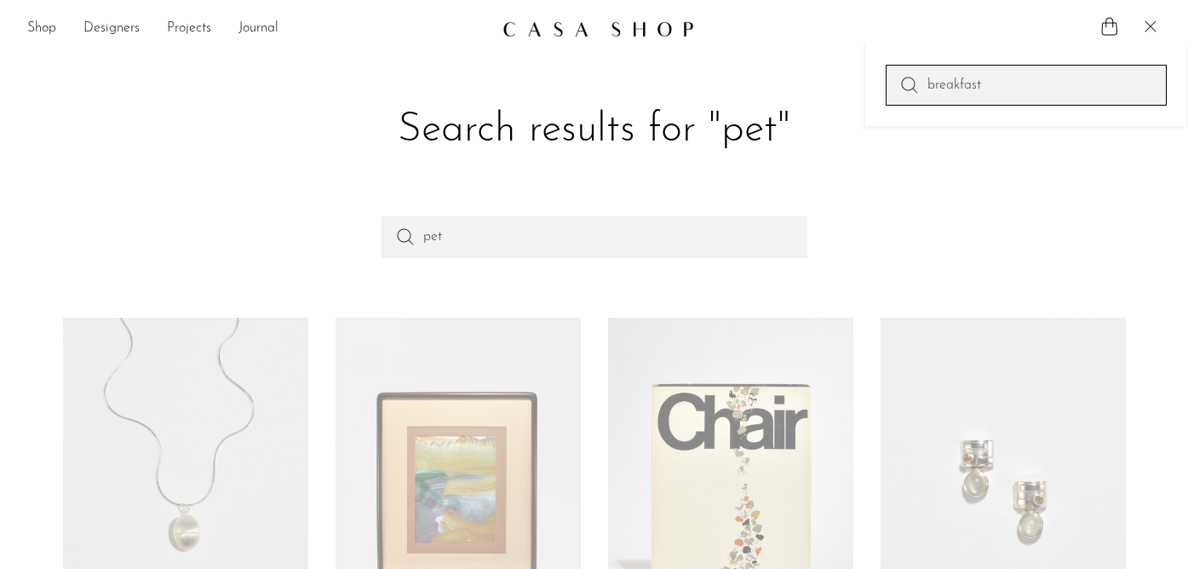
type input "breakfast"
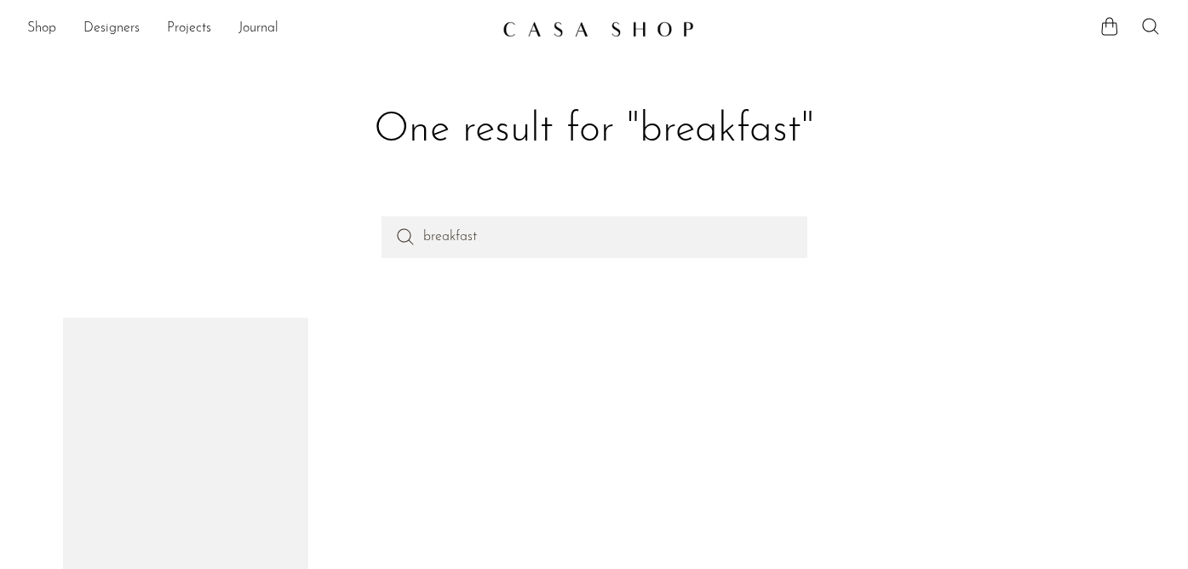
scroll to position [224, 0]
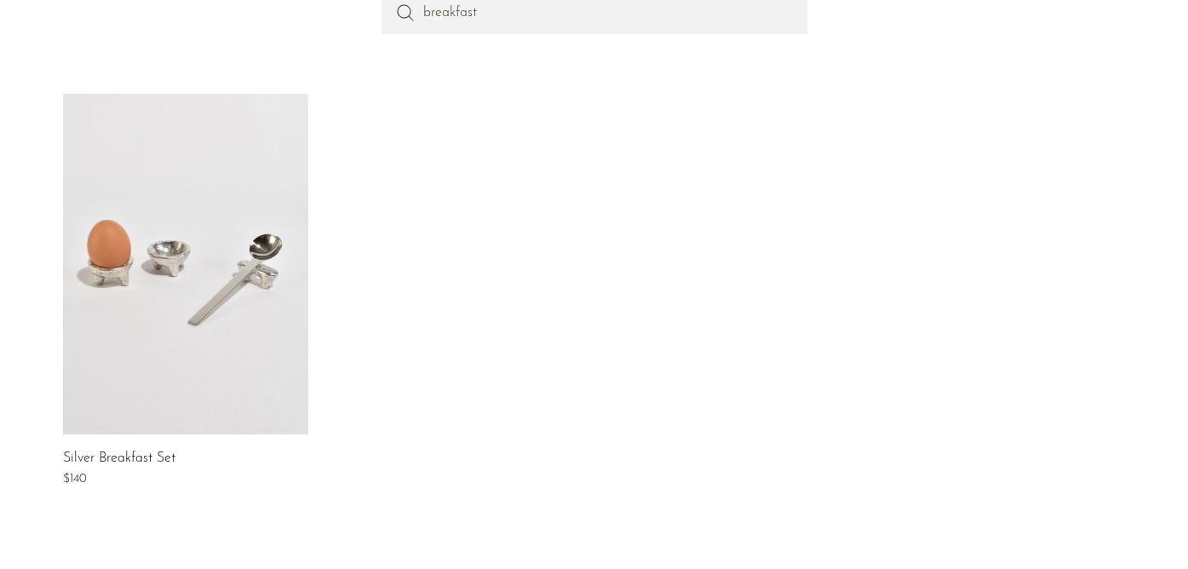
click at [202, 313] on link at bounding box center [185, 264] width 245 height 341
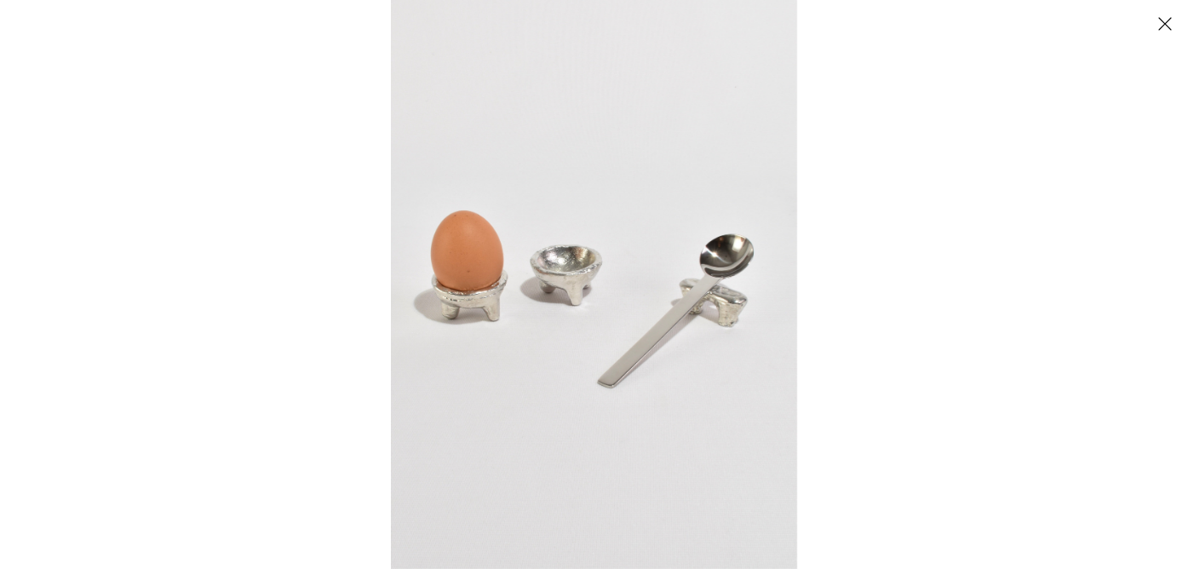
click at [138, 170] on div at bounding box center [594, 284] width 1188 height 569
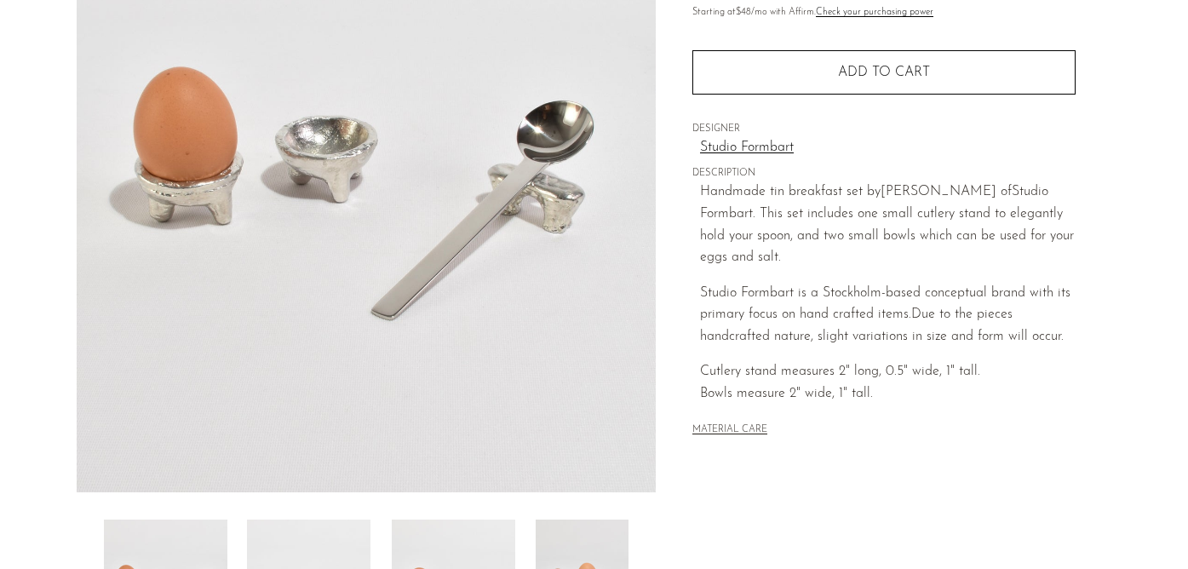
scroll to position [531, 0]
